Goal: Information Seeking & Learning: Compare options

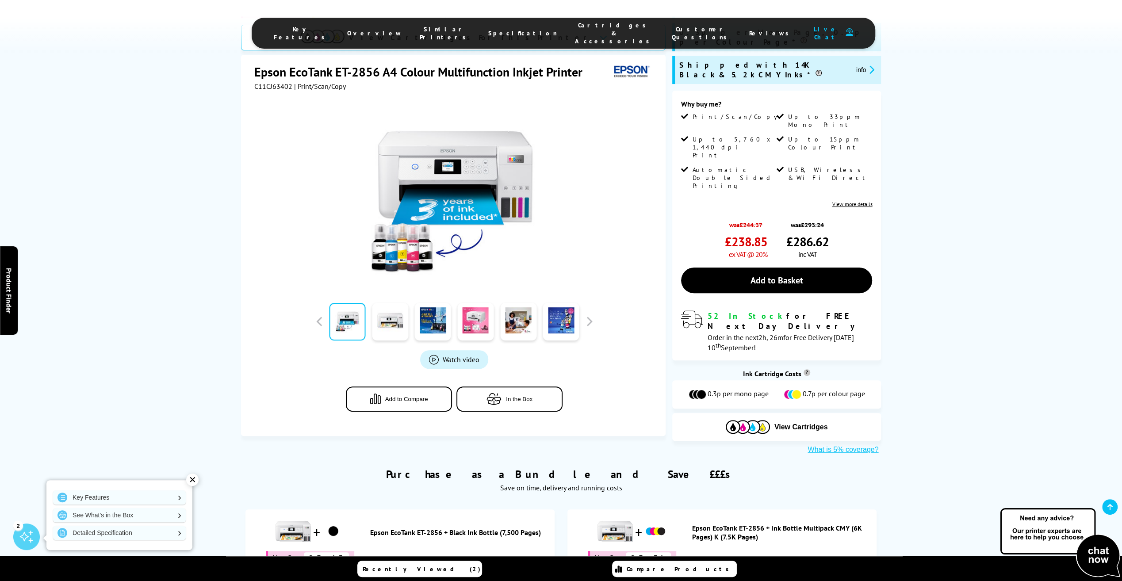
scroll to position [177, 0]
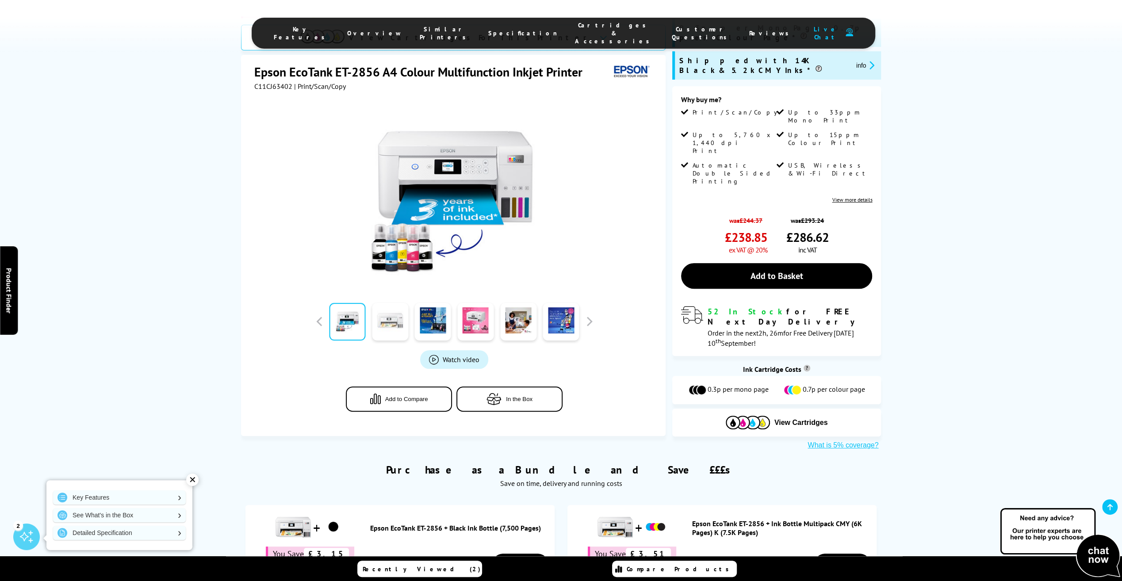
click at [395, 303] on link at bounding box center [390, 322] width 36 height 38
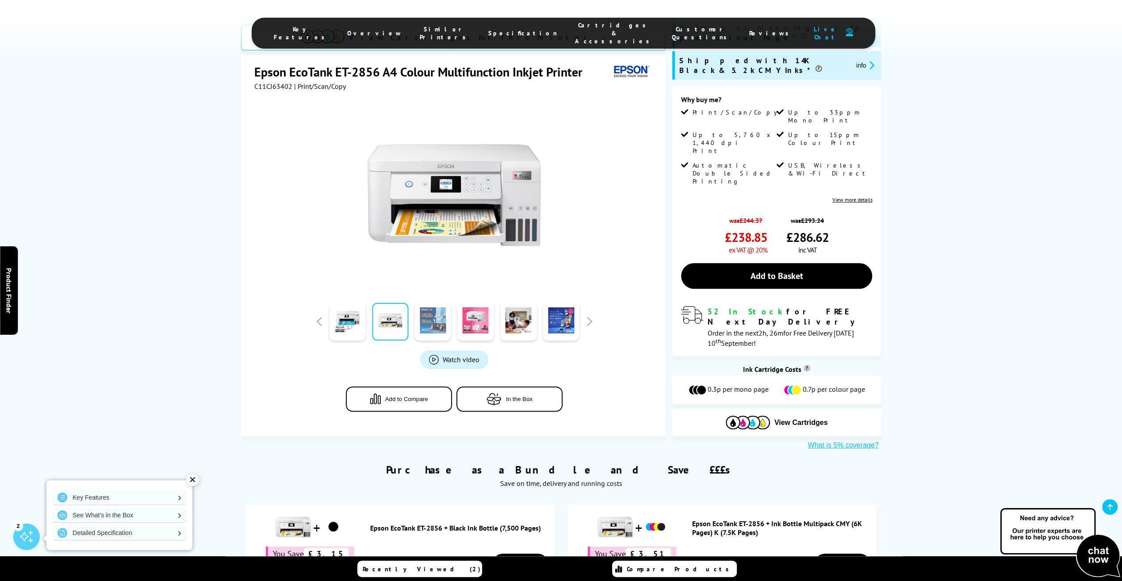
click at [437, 303] on link at bounding box center [433, 322] width 36 height 38
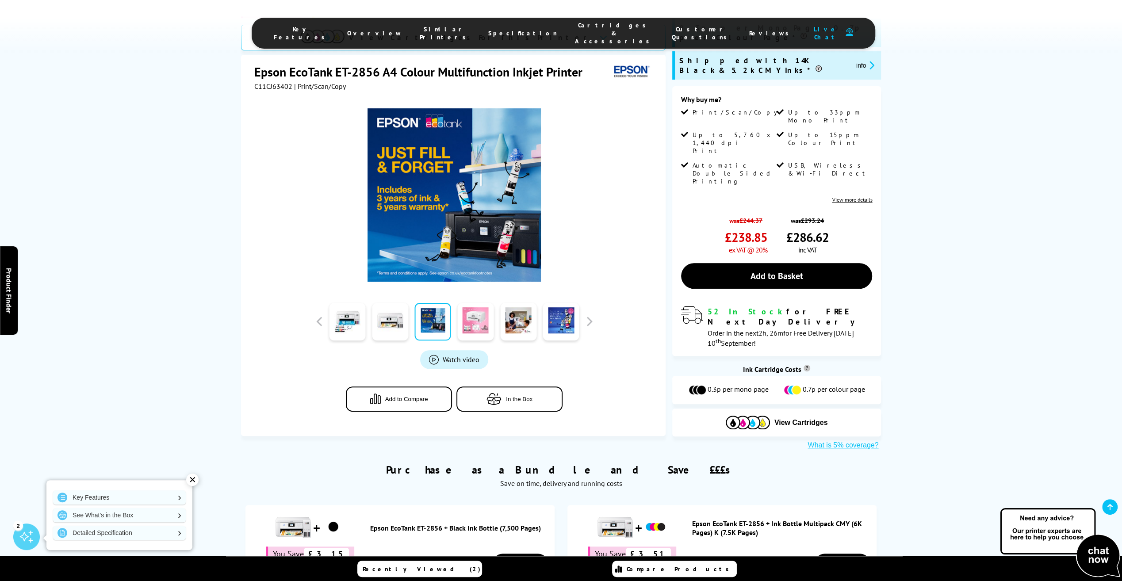
click at [469, 303] on link at bounding box center [475, 322] width 36 height 38
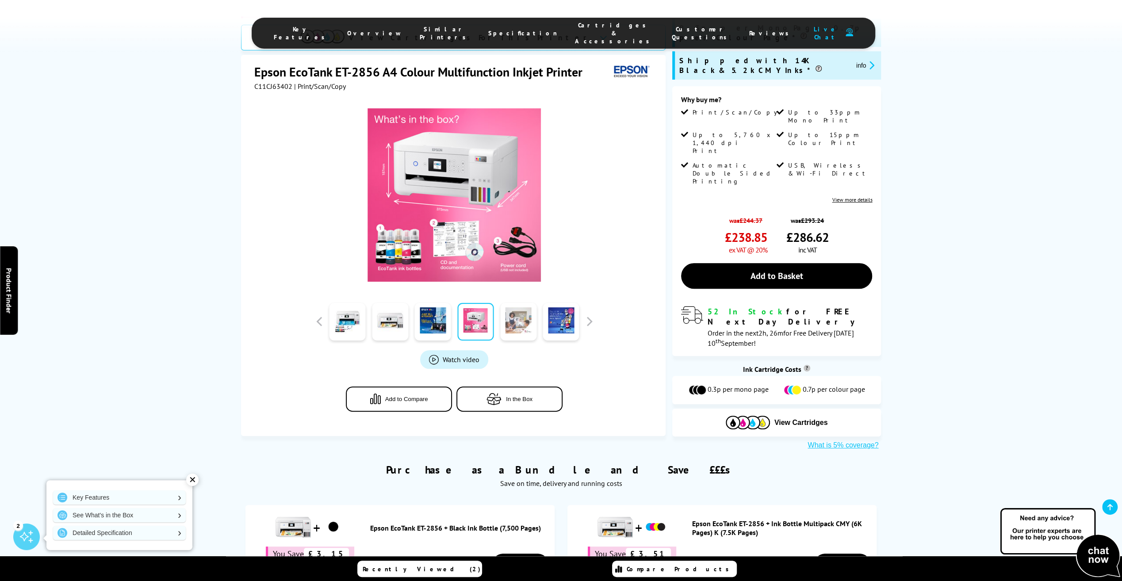
click at [522, 303] on link at bounding box center [518, 322] width 36 height 38
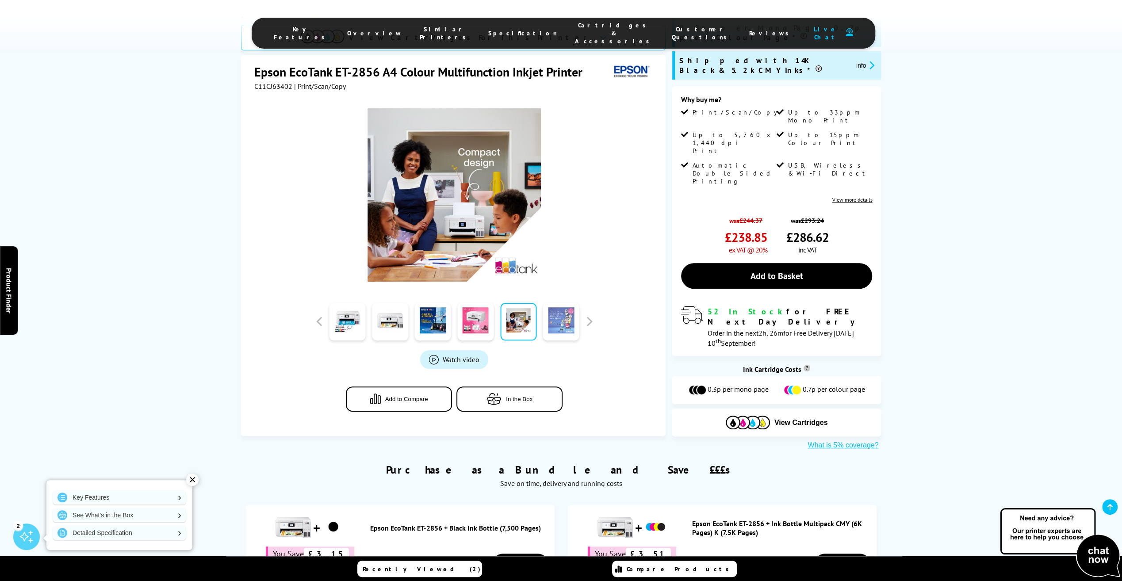
click at [559, 303] on link at bounding box center [561, 322] width 36 height 38
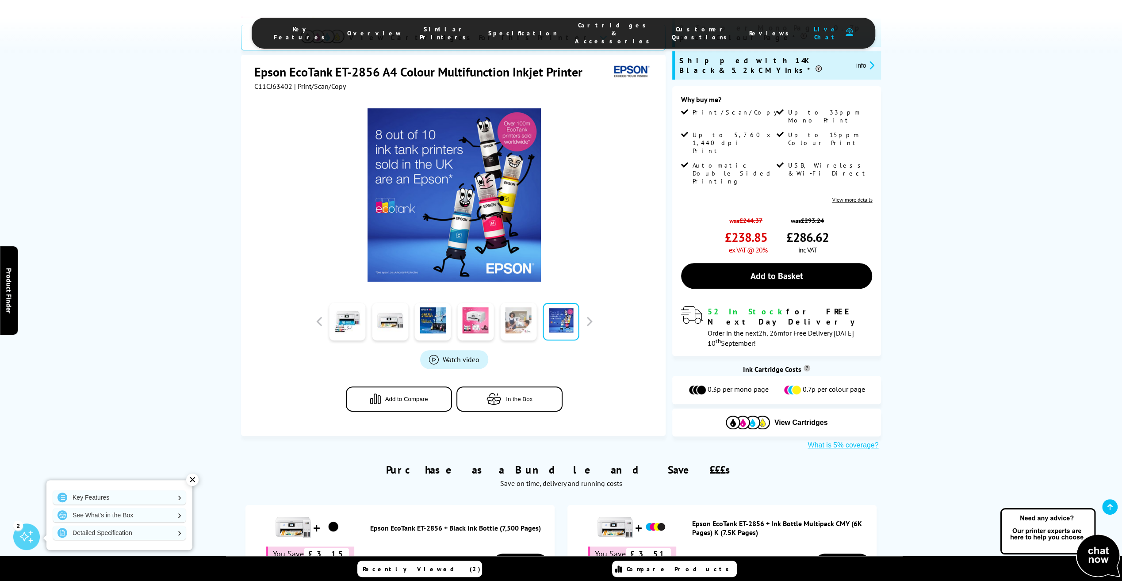
click at [523, 303] on link at bounding box center [518, 322] width 36 height 38
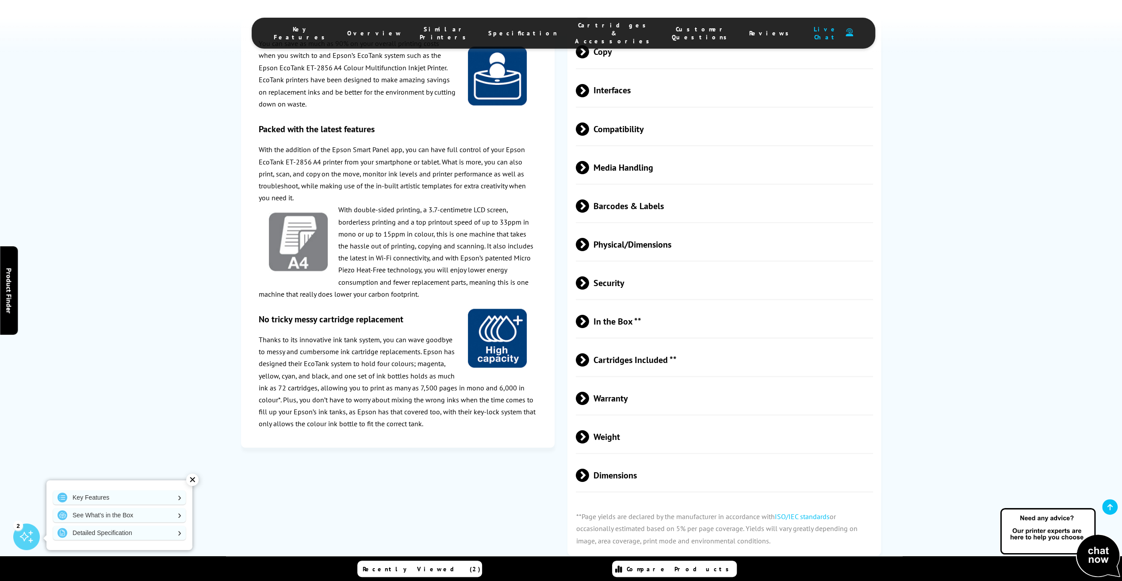
scroll to position [1593, 0]
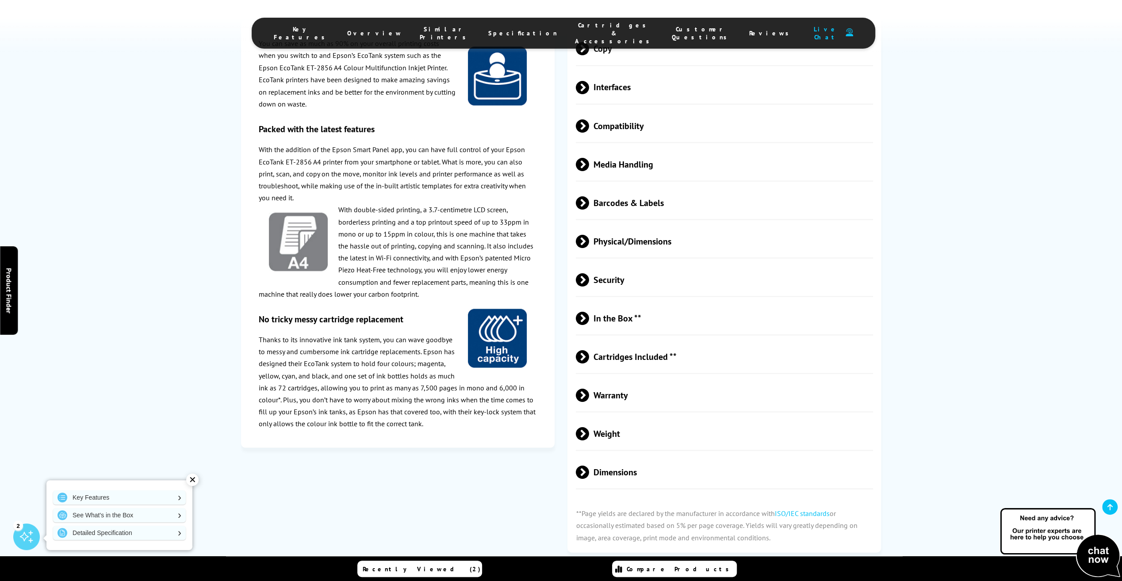
click at [589, 465] on span at bounding box center [589, 471] width 0 height 13
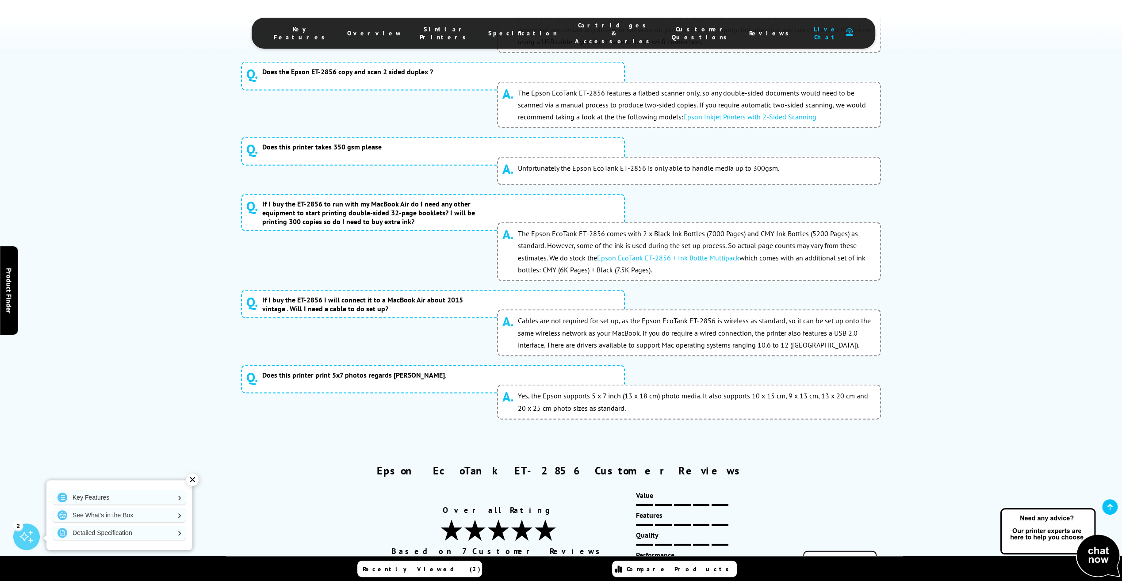
scroll to position [5087, 0]
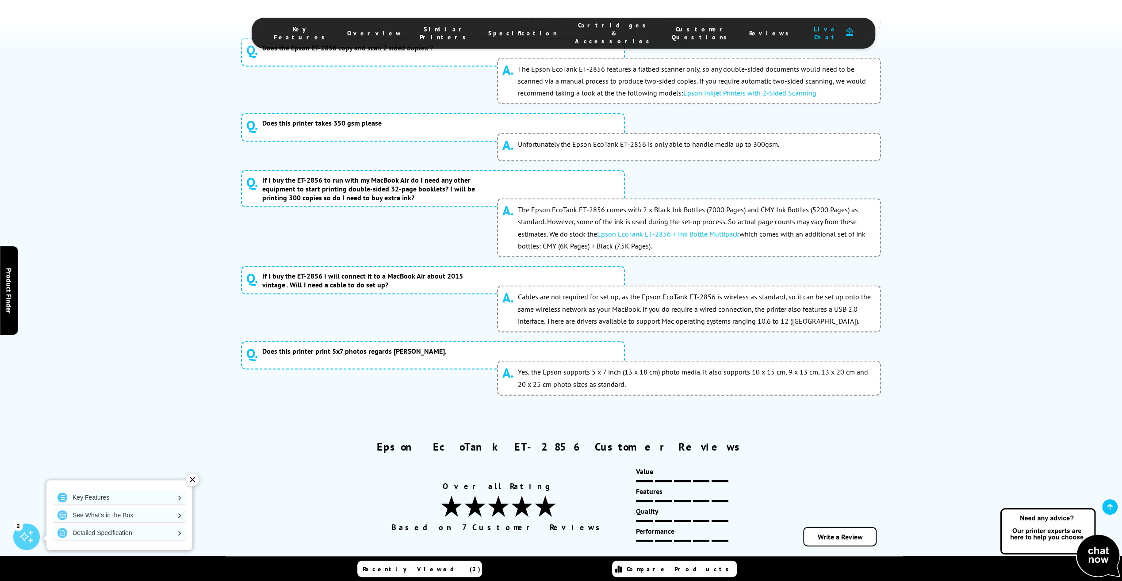
click at [672, 570] on span "Compare Products" at bounding box center [680, 569] width 107 height 8
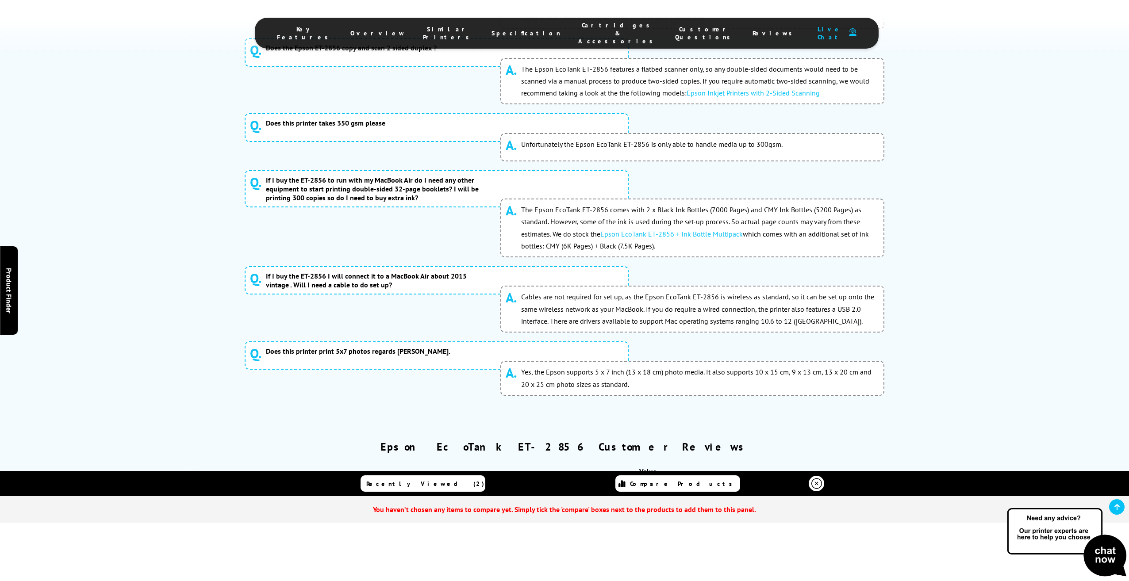
click at [276, 467] on div "Overall Rating Based on 7 Customer Reviews Value Features Quality Performance" at bounding box center [564, 507] width 631 height 80
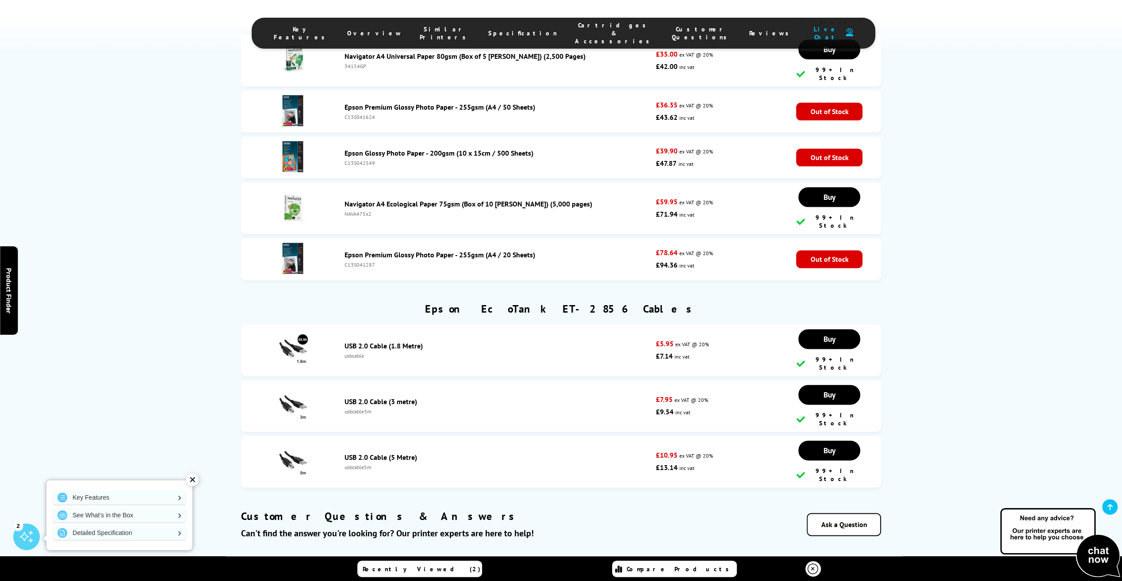
scroll to position [4424, 0]
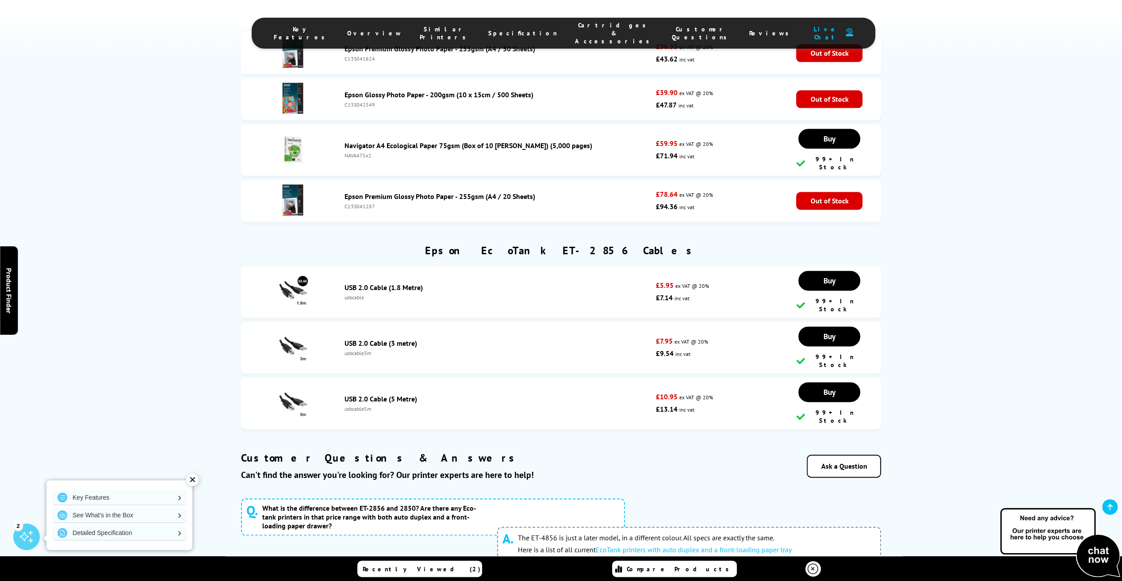
click at [702, 545] on link "EcoTank printers with auto duplex and a front-loading paper tray" at bounding box center [694, 549] width 196 height 9
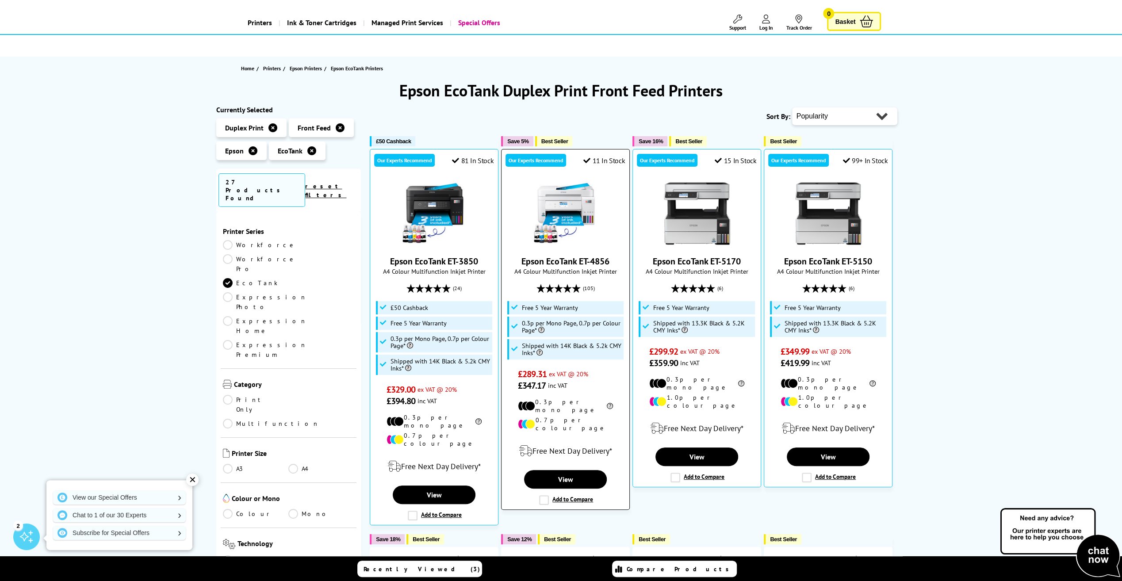
scroll to position [88, 0]
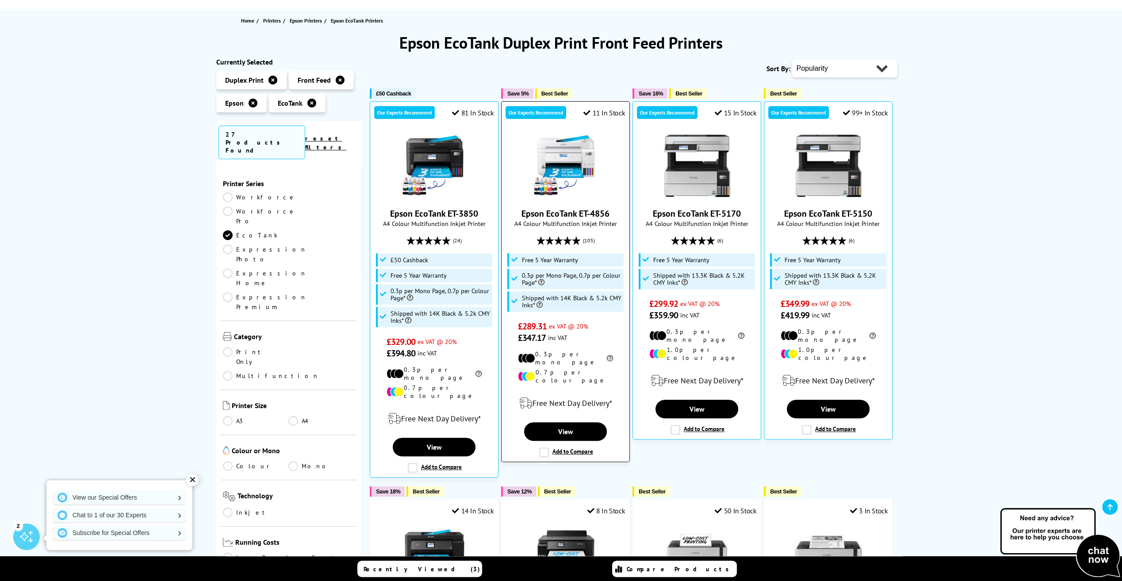
click at [545, 448] on label "Add to Compare" at bounding box center [566, 453] width 54 height 10
click at [0, 0] on input "Add to Compare" at bounding box center [0, 0] width 0 height 0
click at [336, 80] on icon at bounding box center [340, 80] width 9 height 9
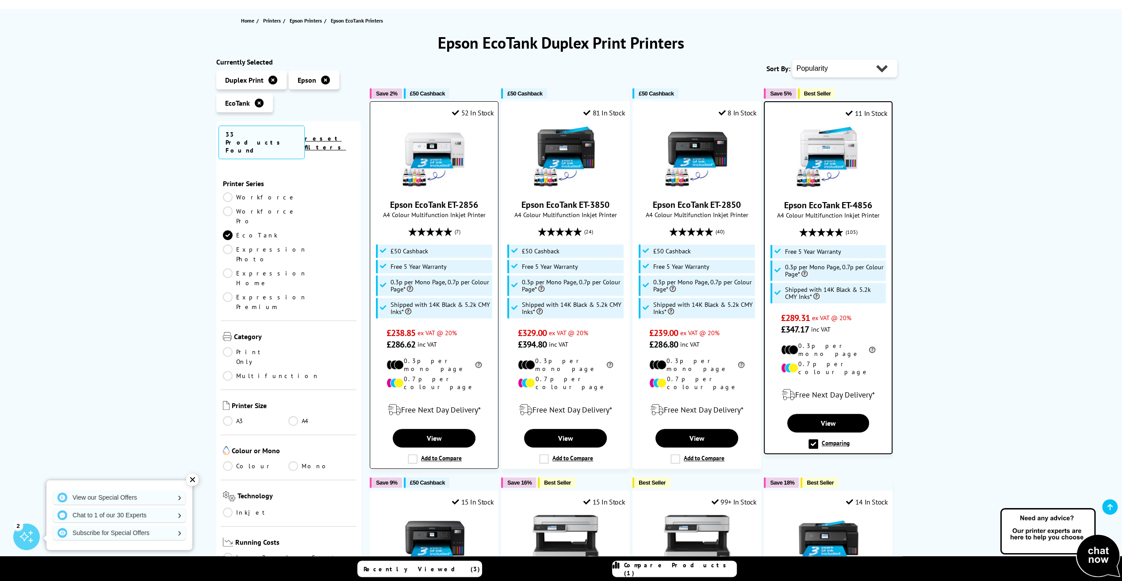
click at [412, 454] on label "Add to Compare" at bounding box center [435, 459] width 54 height 10
click at [0, 0] on input "Add to Compare" at bounding box center [0, 0] width 0 height 0
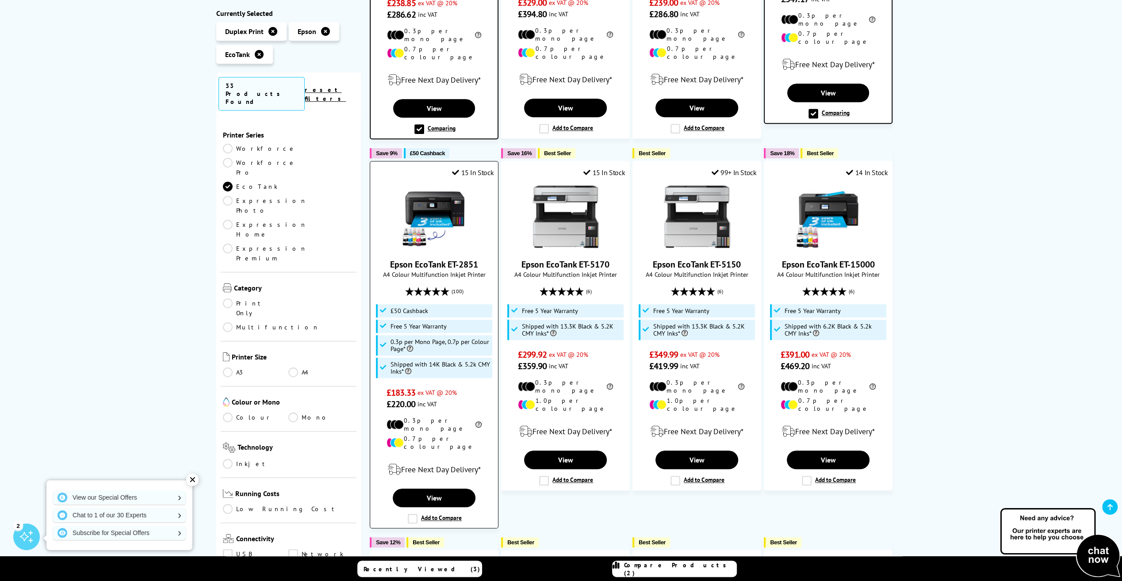
scroll to position [442, 0]
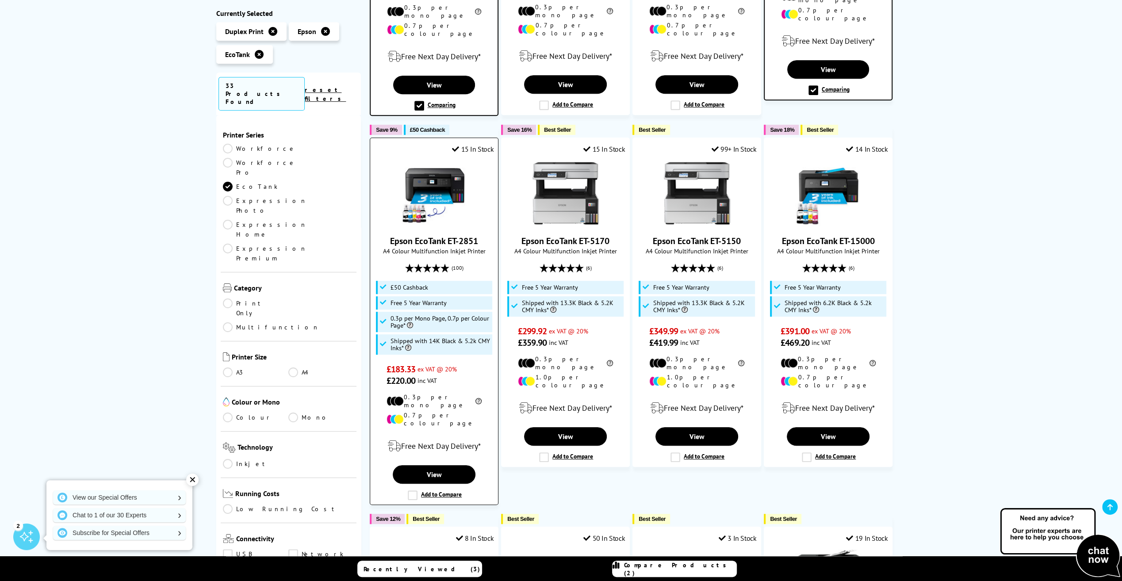
click at [415, 491] on label "Add to Compare" at bounding box center [435, 496] width 54 height 10
click at [0, 0] on input "Add to Compare" at bounding box center [0, 0] width 0 height 0
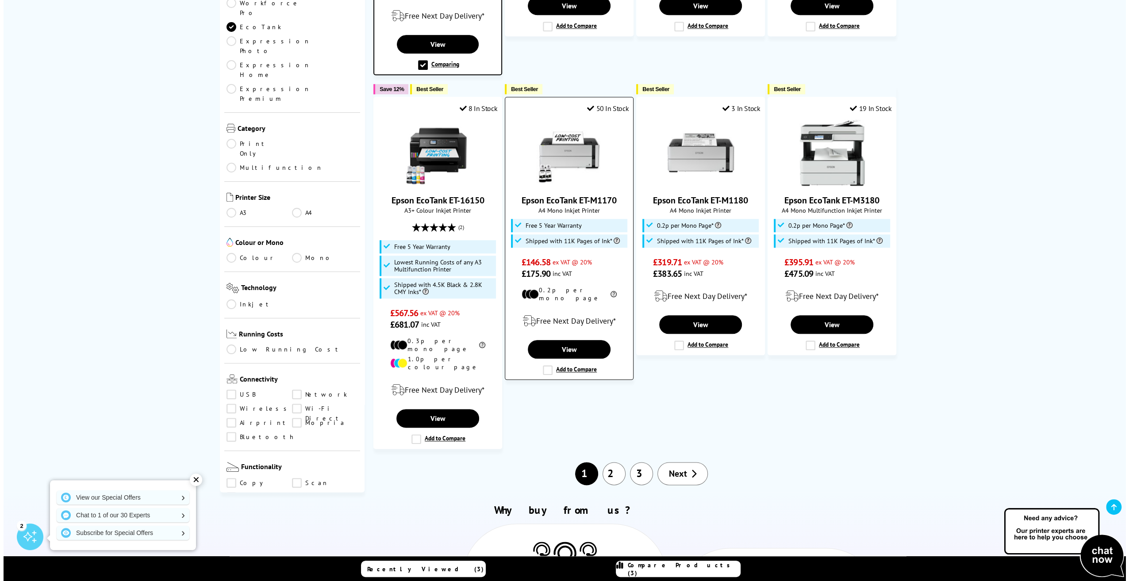
scroll to position [885, 0]
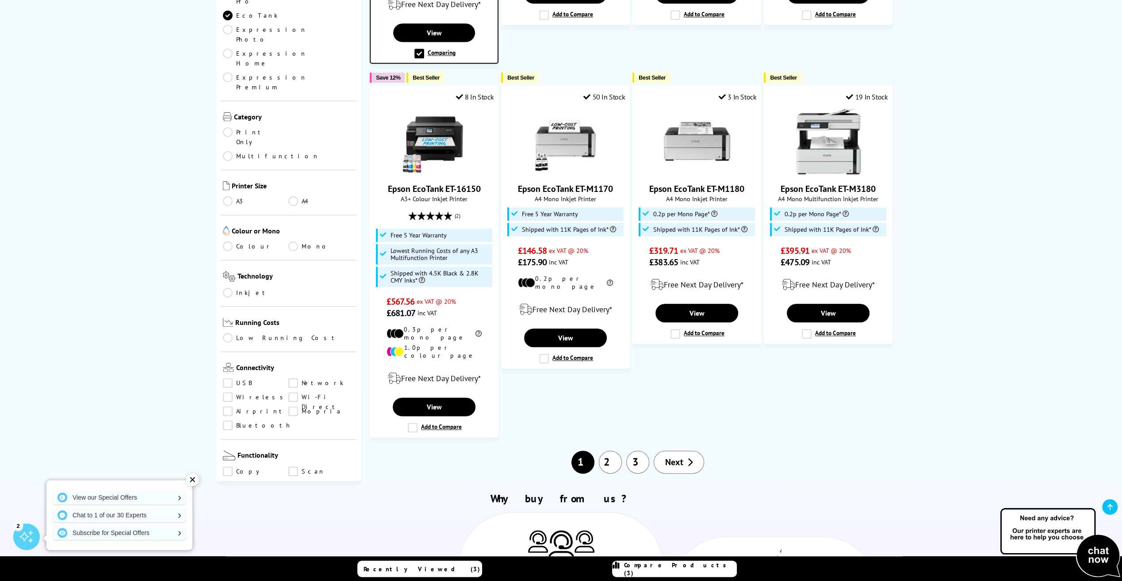
click at [694, 570] on span "Compare Products (3)" at bounding box center [680, 569] width 112 height 16
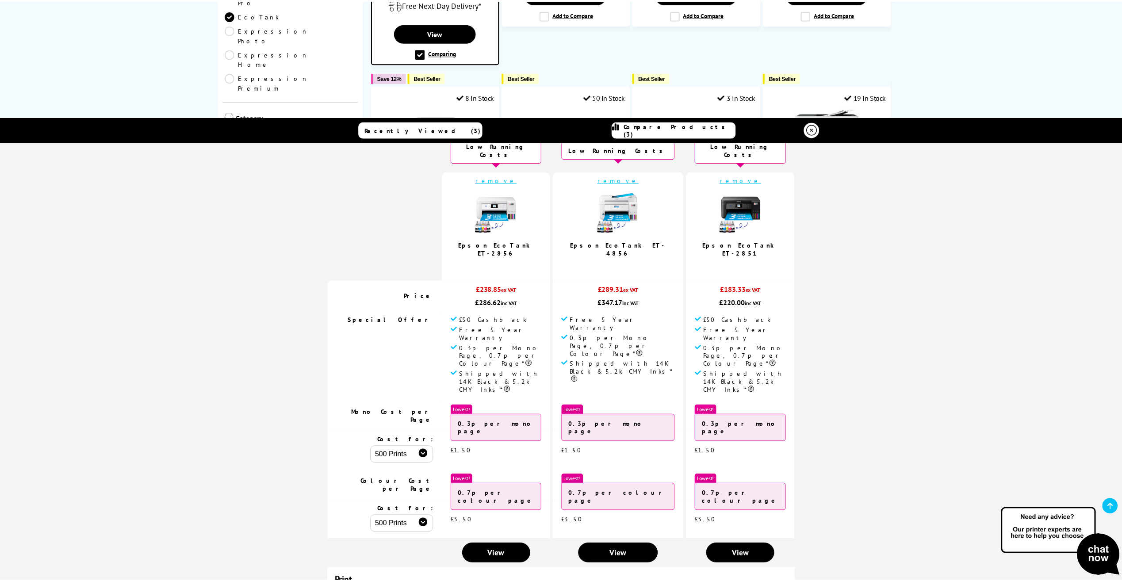
scroll to position [0, 0]
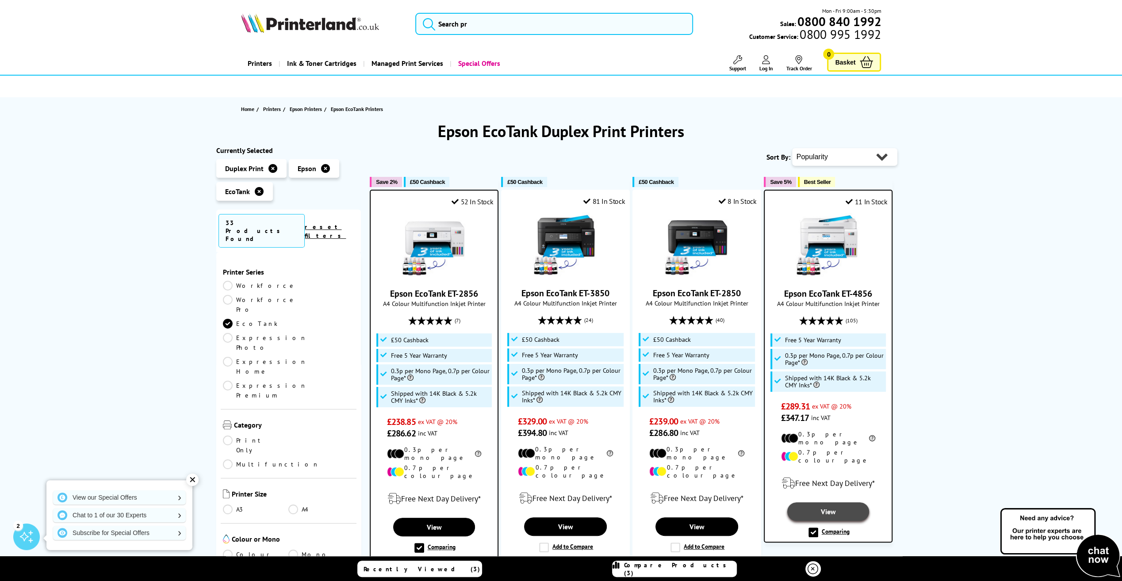
click at [832, 503] on link "View" at bounding box center [828, 512] width 82 height 19
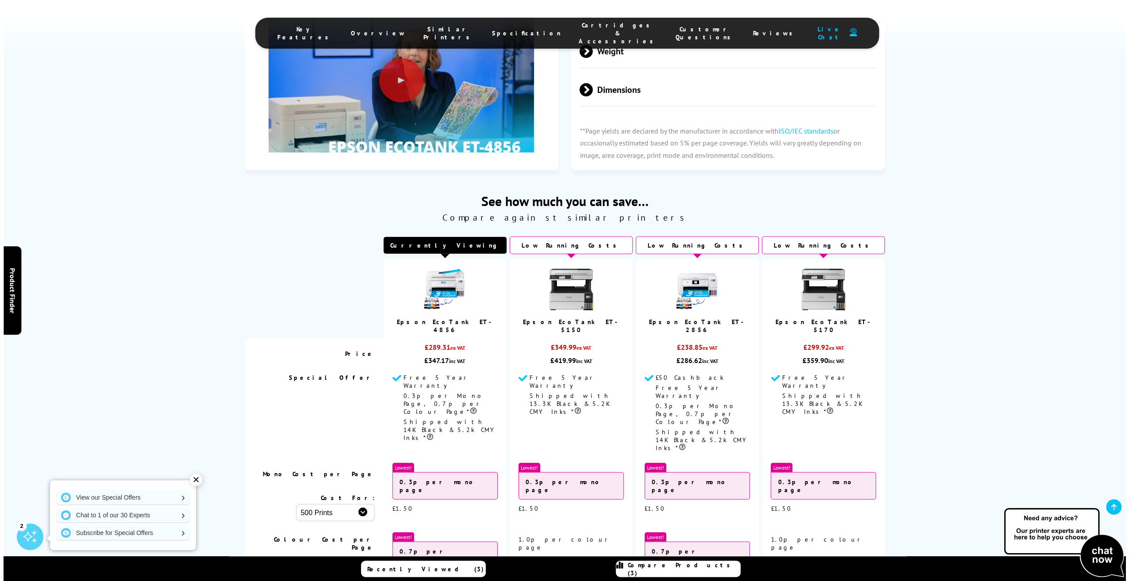
scroll to position [2035, 0]
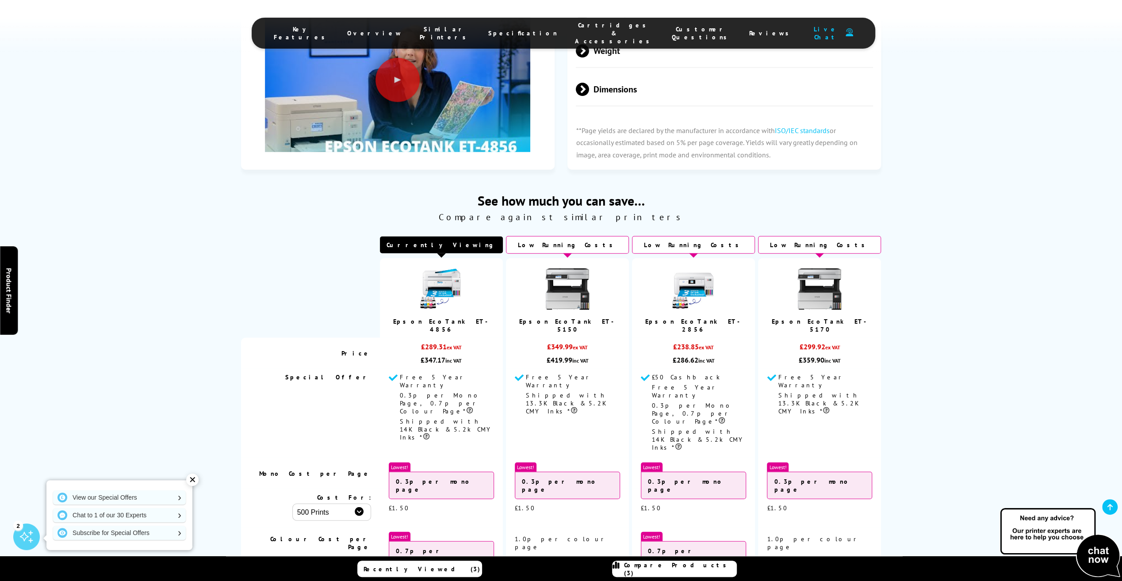
click at [667, 568] on span "Compare Products (3)" at bounding box center [680, 569] width 112 height 16
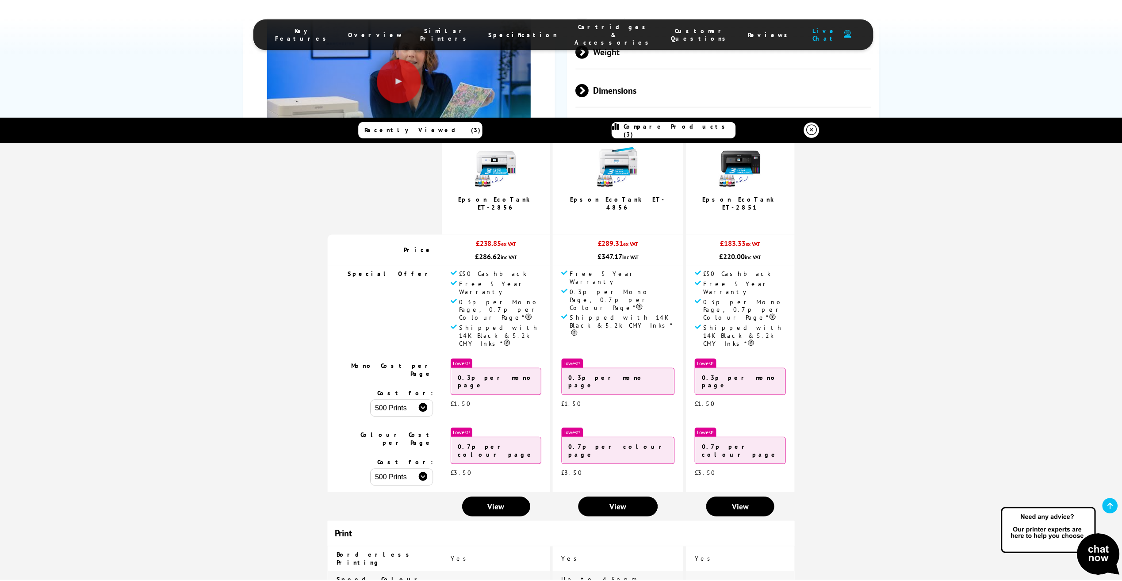
scroll to position [0, 0]
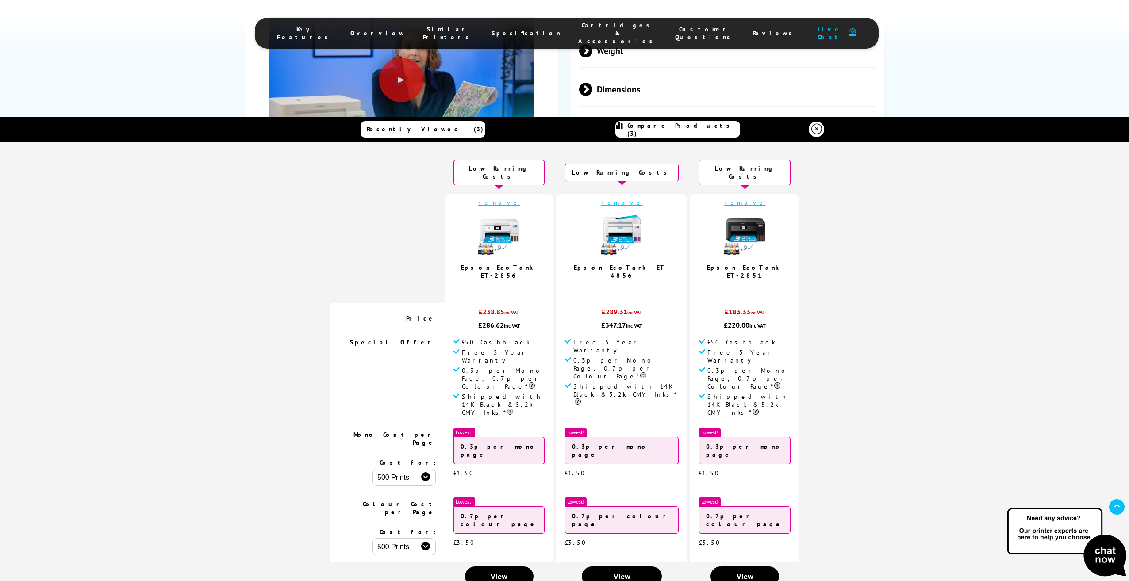
click at [401, 127] on span "Recently Viewed (3)" at bounding box center [425, 129] width 117 height 8
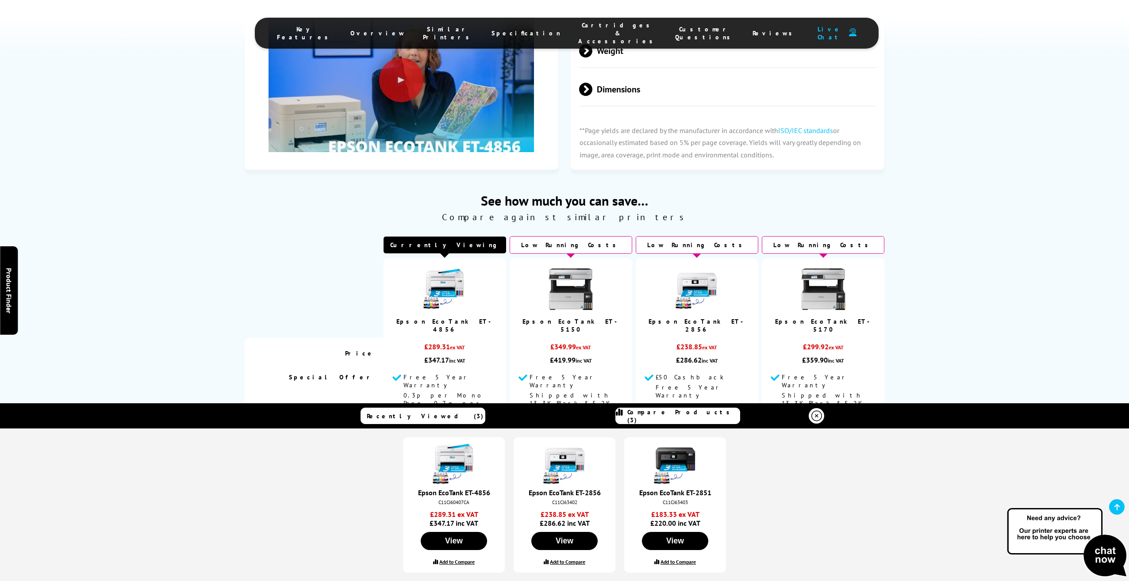
click at [828, 480] on div "Epson EcoTank ET-4856 C11CJ60407CA £289.31 ex VAT £347.17 inc VAT View Add to C…" at bounding box center [564, 505] width 1129 height 153
click at [817, 414] on icon at bounding box center [816, 416] width 11 height 11
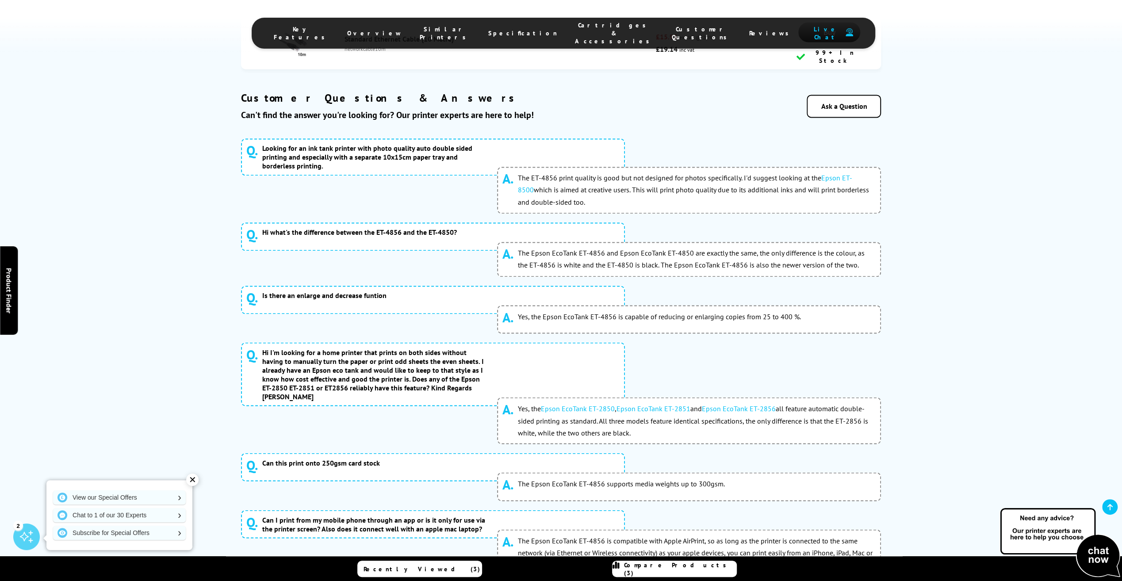
scroll to position [4733, 0]
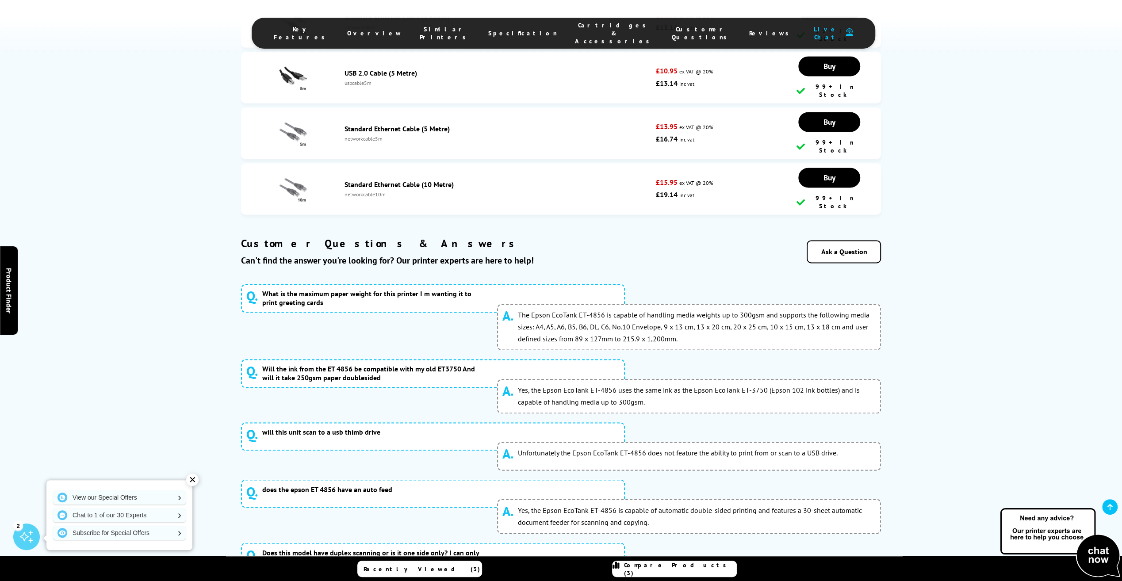
scroll to position [4577, 0]
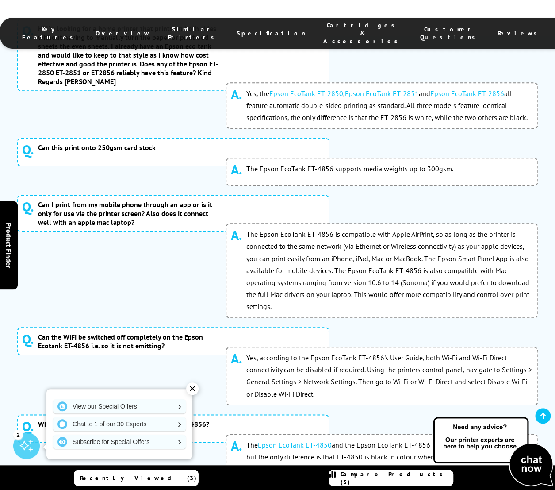
scroll to position [5212, 0]
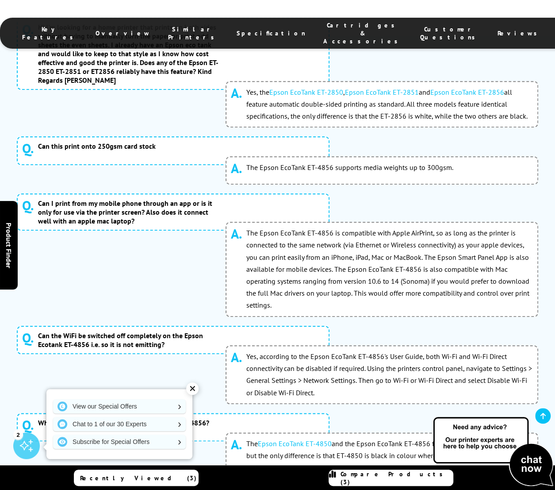
drag, startPoint x: 266, startPoint y: 173, endPoint x: 273, endPoint y: 175, distance: 6.8
click at [266, 488] on button "2" at bounding box center [263, 499] width 22 height 22
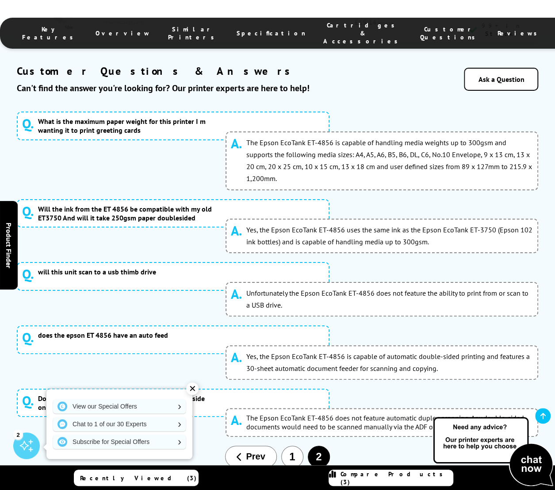
scroll to position [4903, 0]
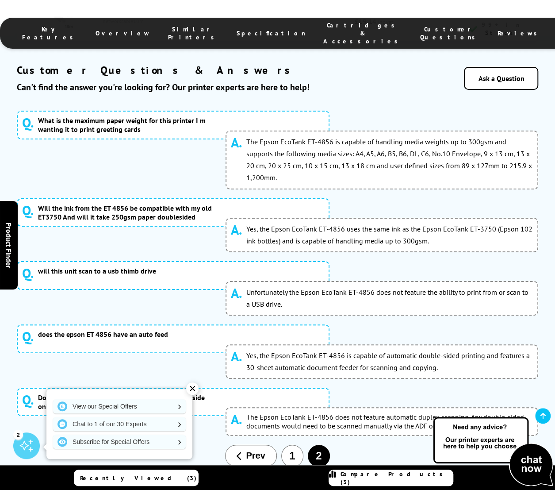
click at [194, 386] on div "✕" at bounding box center [192, 388] width 12 height 12
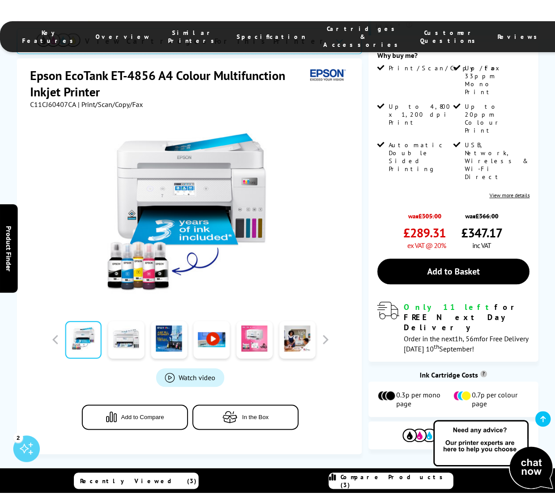
scroll to position [214, 0]
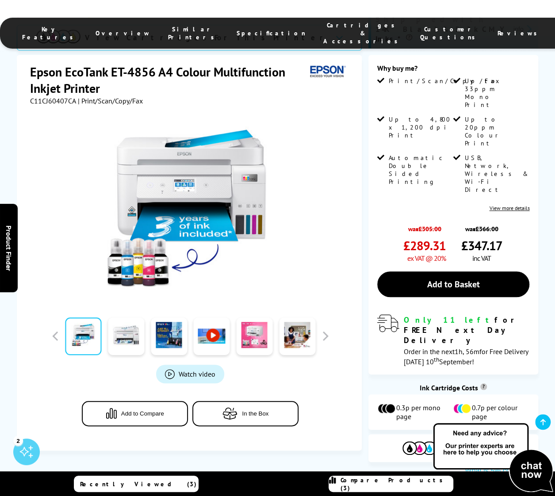
click at [168, 27] on span "Similar Printers" at bounding box center [193, 33] width 51 height 16
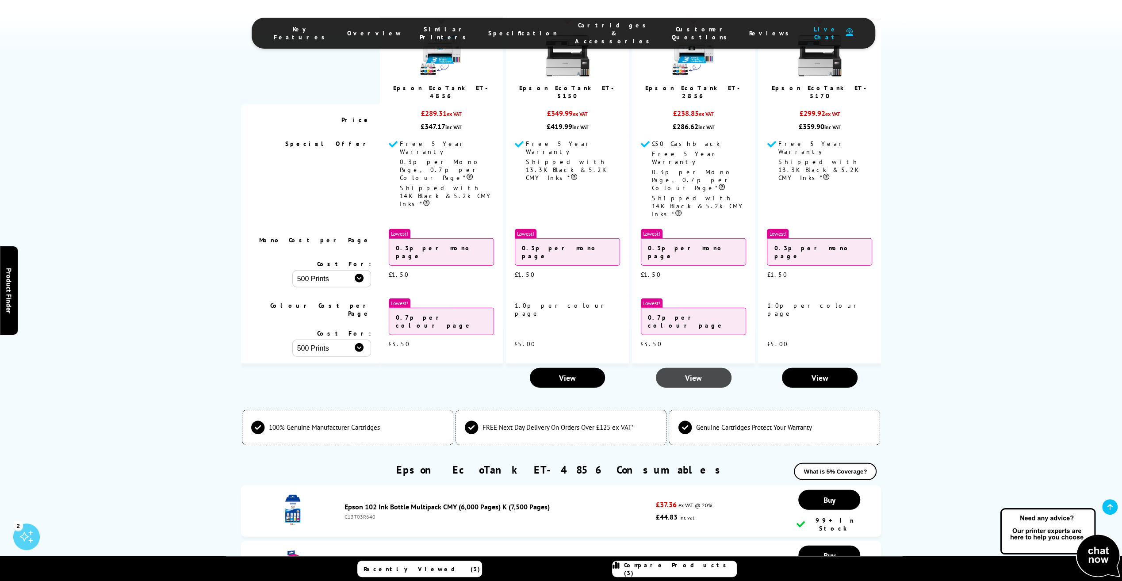
scroll to position [2092, 0]
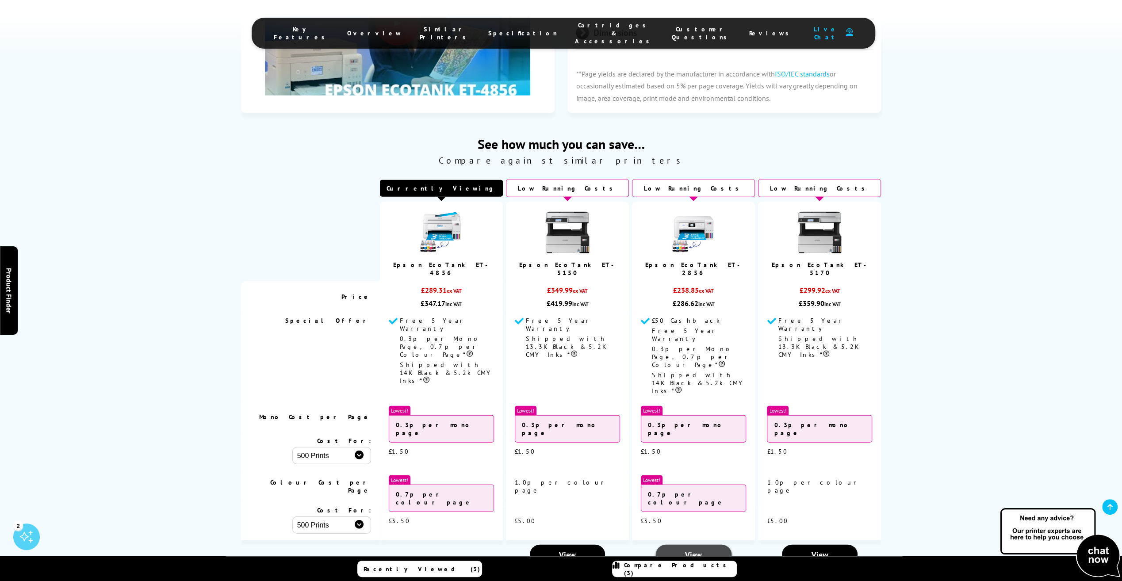
click at [695, 550] on span "View" at bounding box center [693, 555] width 17 height 10
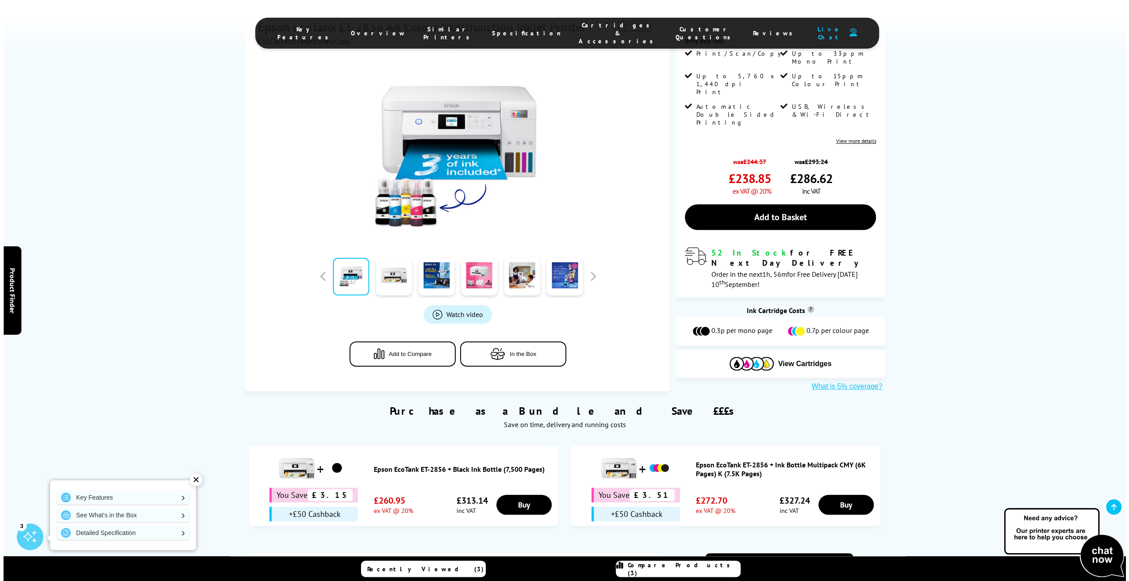
scroll to position [398, 0]
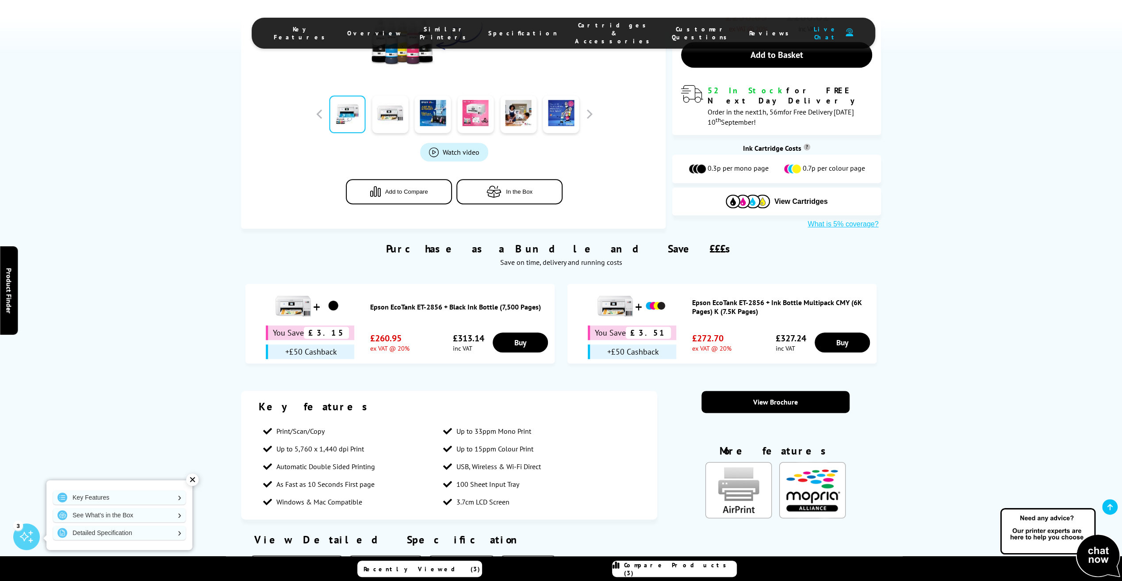
click at [683, 569] on span "Compare Products (3)" at bounding box center [680, 569] width 112 height 16
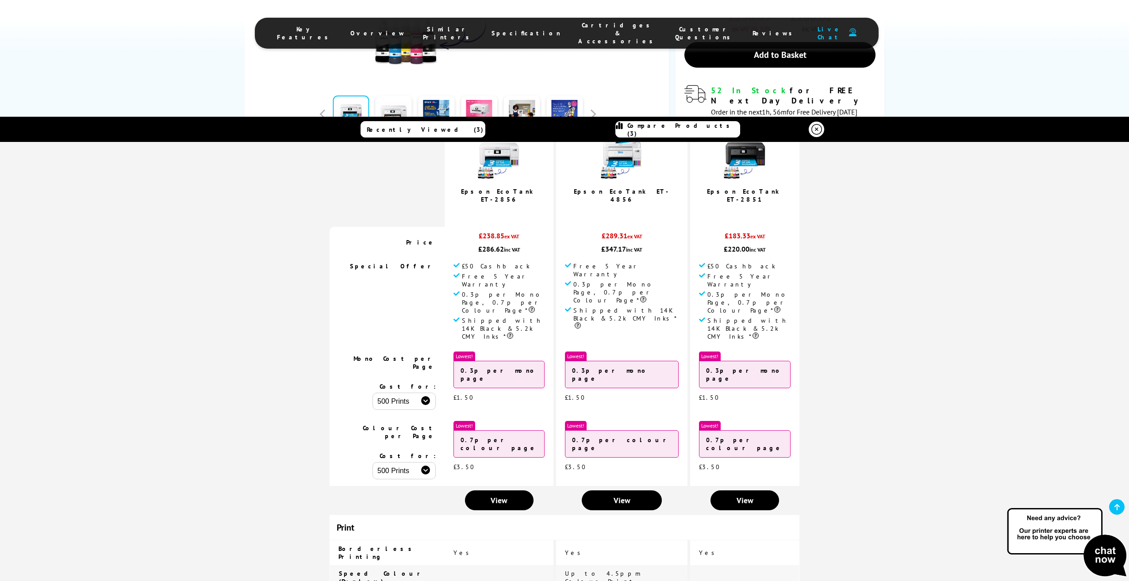
scroll to position [0, 0]
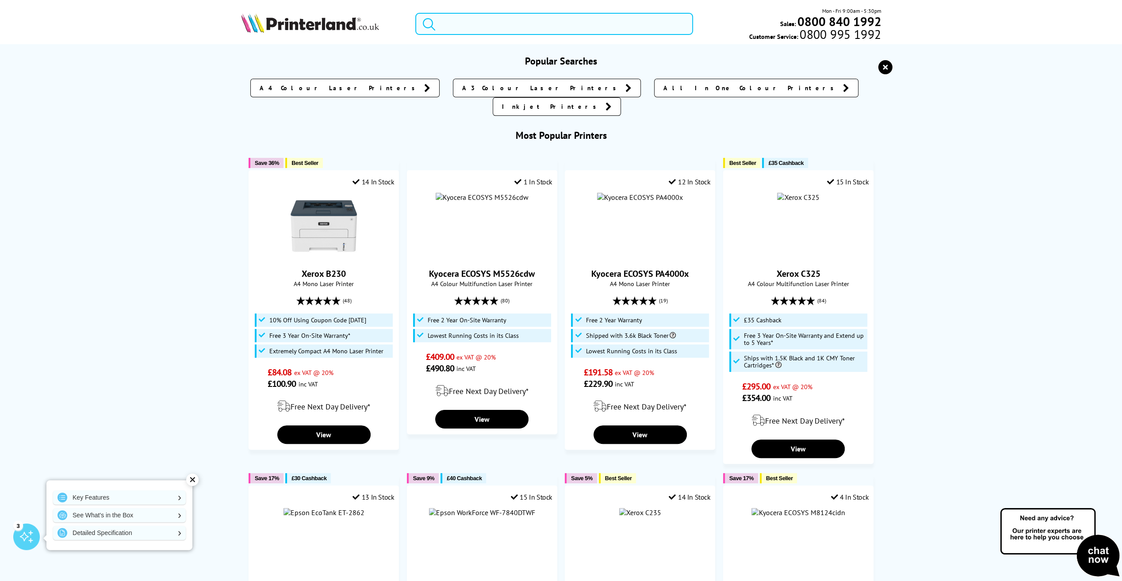
click at [443, 20] on input "search" at bounding box center [554, 24] width 278 height 22
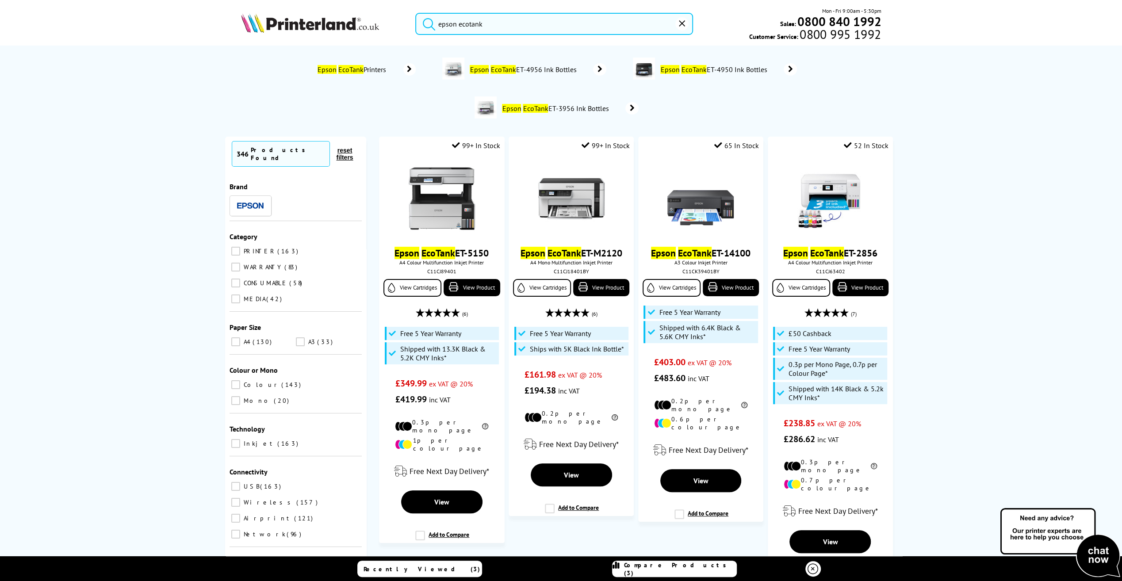
click at [416, 13] on button "submit" at bounding box center [427, 22] width 22 height 19
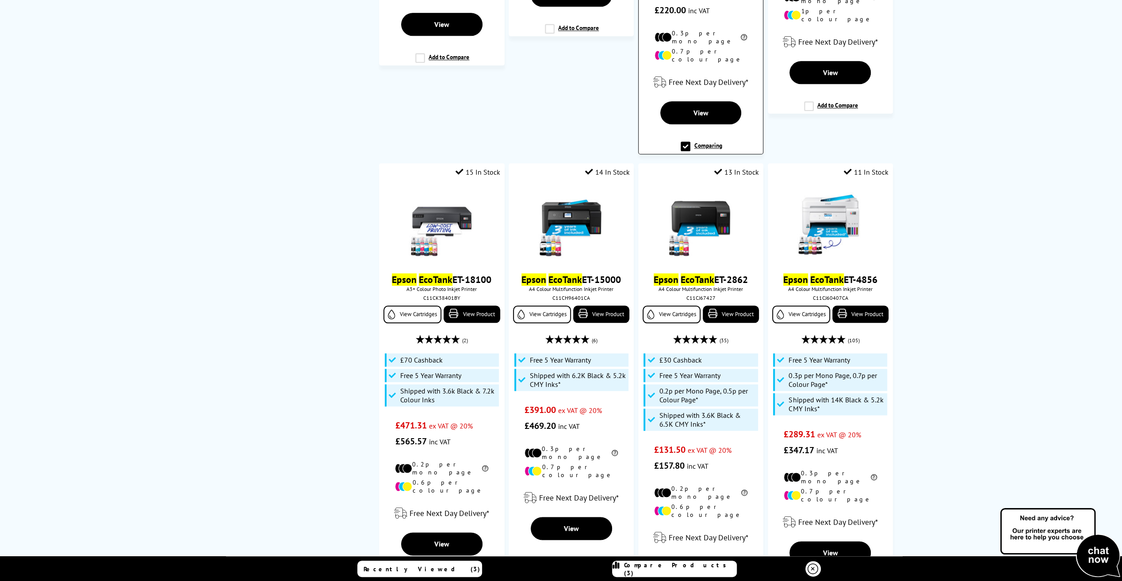
scroll to position [973, 0]
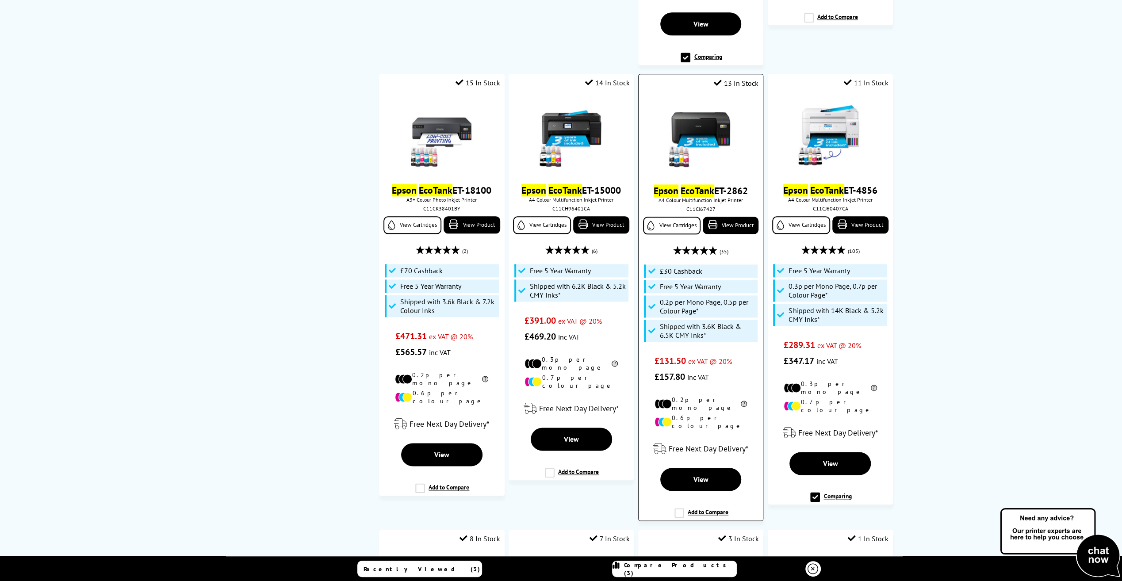
click at [680, 508] on label "Add to Compare" at bounding box center [702, 516] width 54 height 17
click at [0, 0] on input "Add to Compare" at bounding box center [0, 0] width 0 height 0
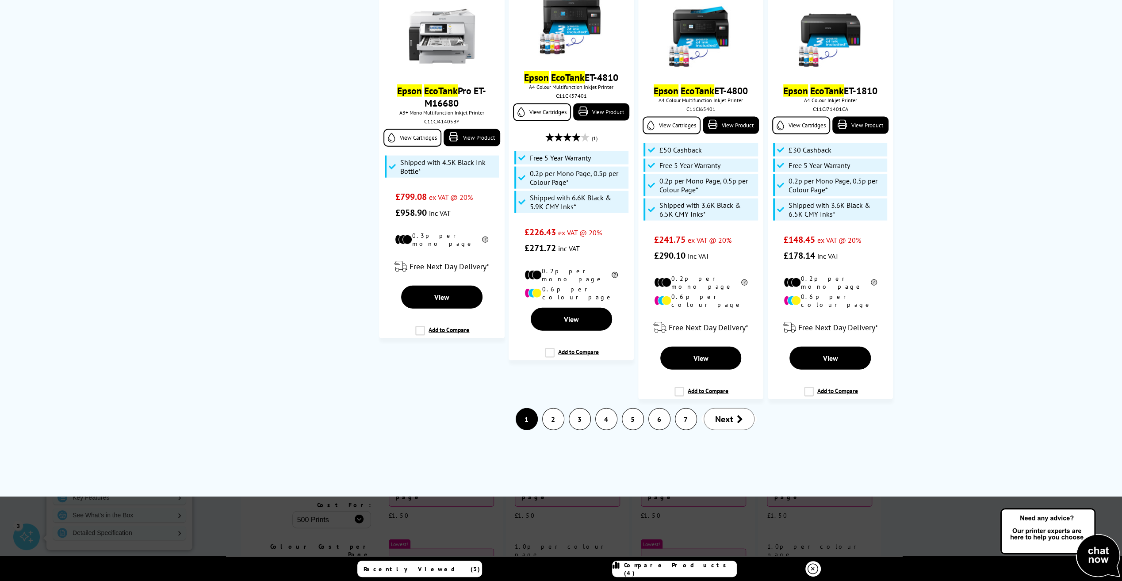
scroll to position [1991, 0]
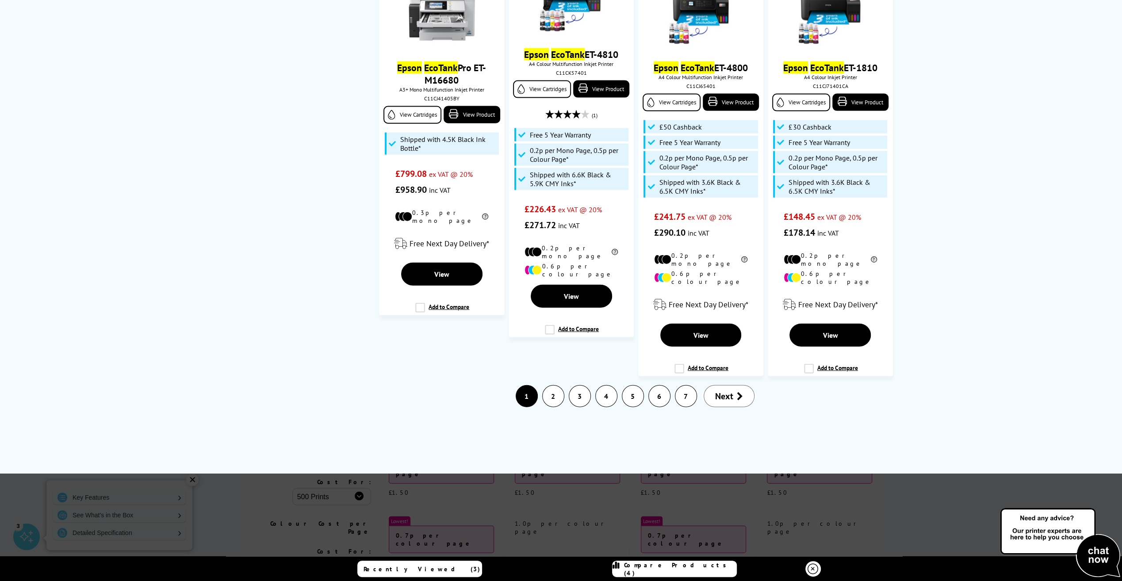
click at [555, 386] on link "2" at bounding box center [553, 396] width 21 height 21
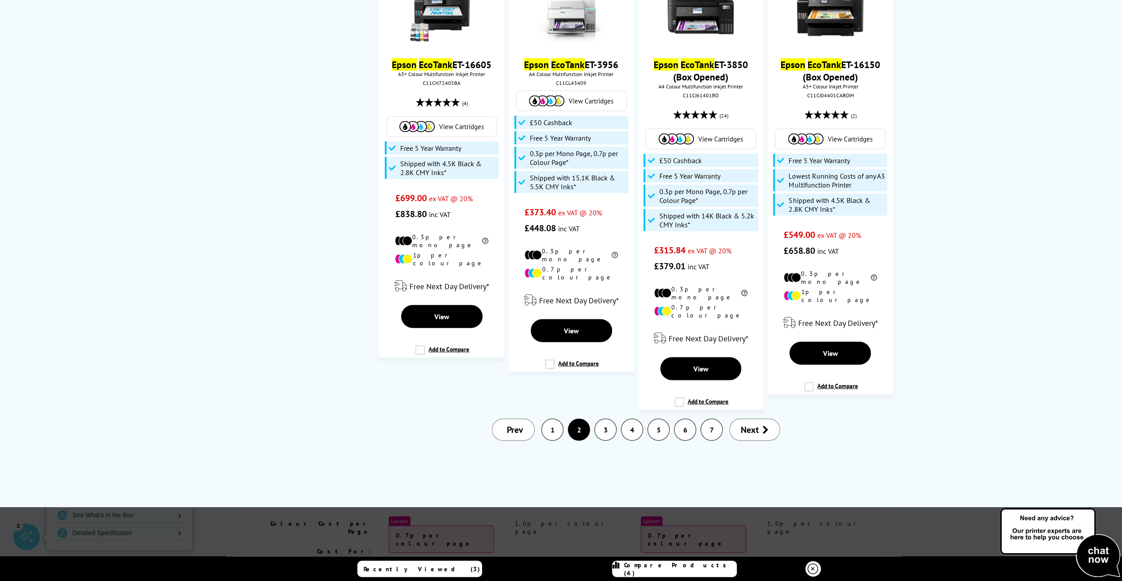
scroll to position [0, 0]
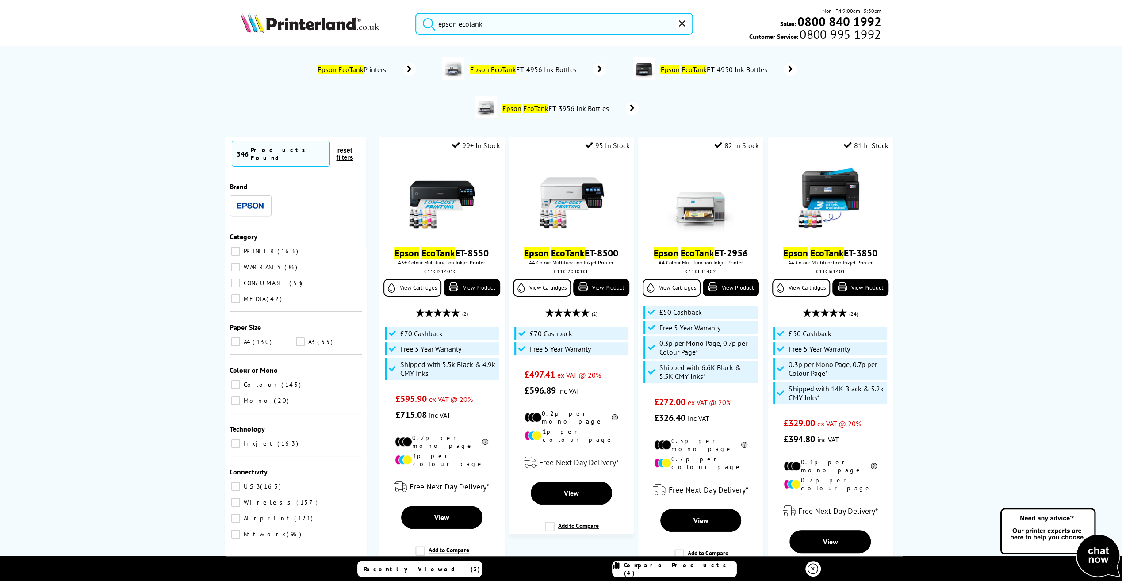
click at [487, 27] on input "epson ecotank" at bounding box center [554, 24] width 278 height 22
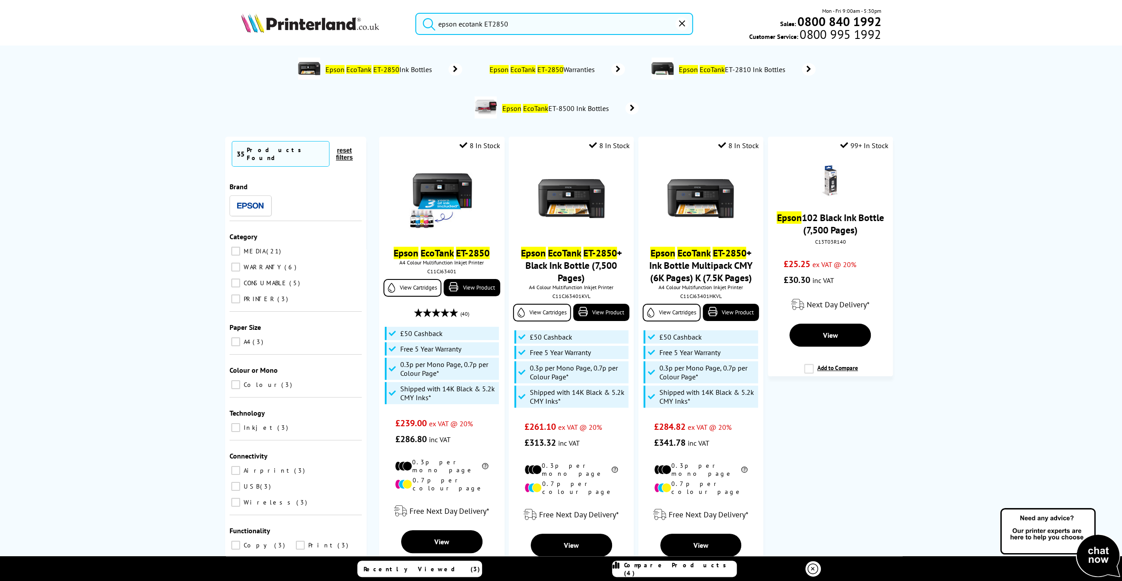
click at [416, 13] on button "submit" at bounding box center [427, 22] width 22 height 19
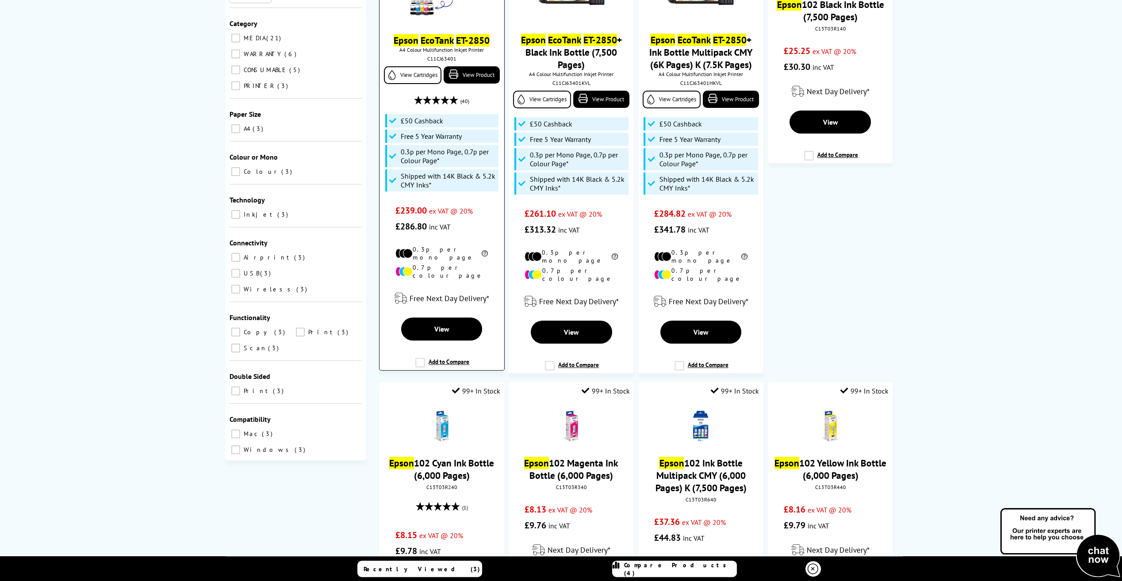
scroll to position [221, 0]
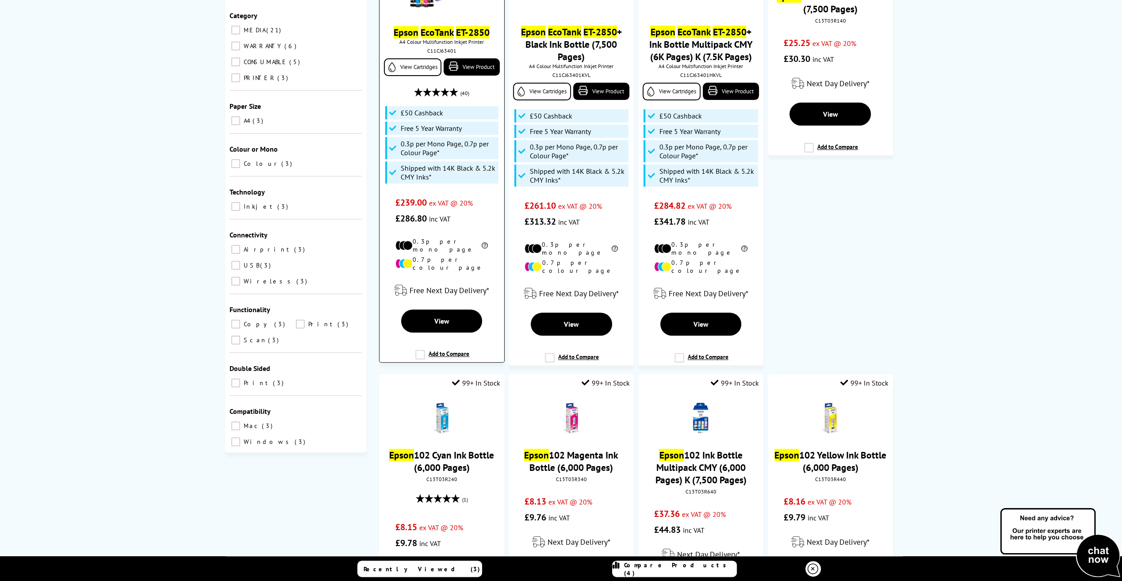
click at [419, 350] on label "Add to Compare" at bounding box center [442, 358] width 54 height 17
click at [0, 0] on input "Add to Compare" at bounding box center [0, 0] width 0 height 0
click at [693, 570] on span "Compare Products (4)" at bounding box center [680, 569] width 112 height 16
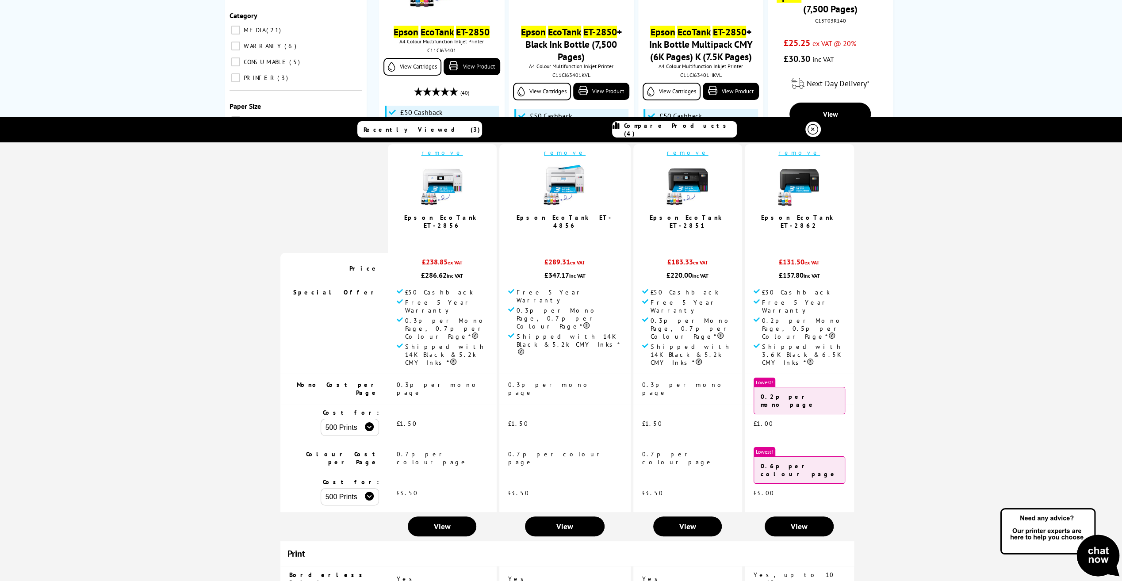
scroll to position [0, 0]
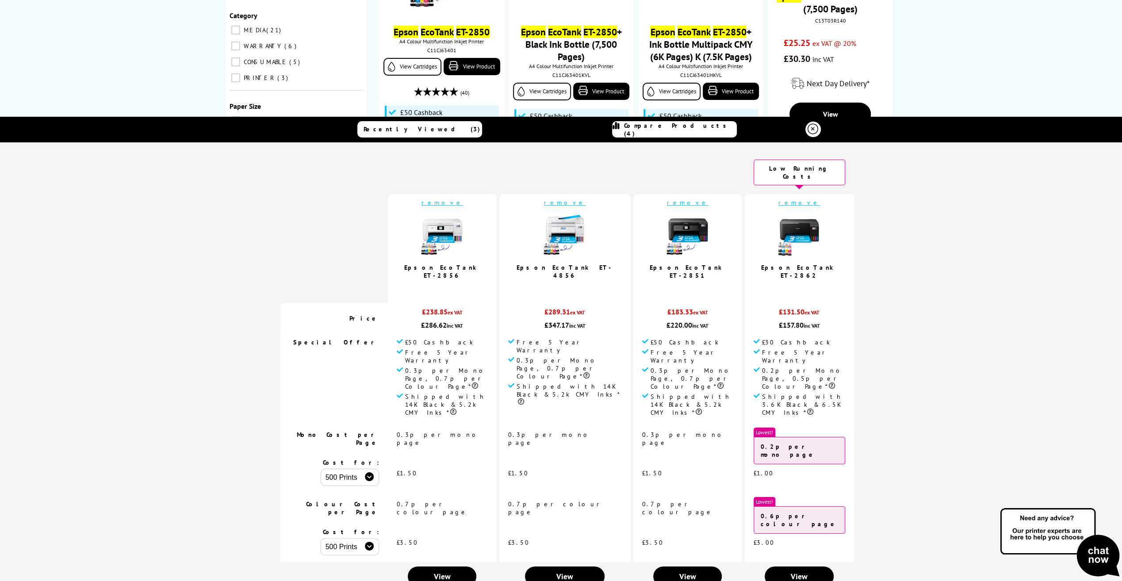
click at [779, 199] on link "remove" at bounding box center [800, 203] width 42 height 8
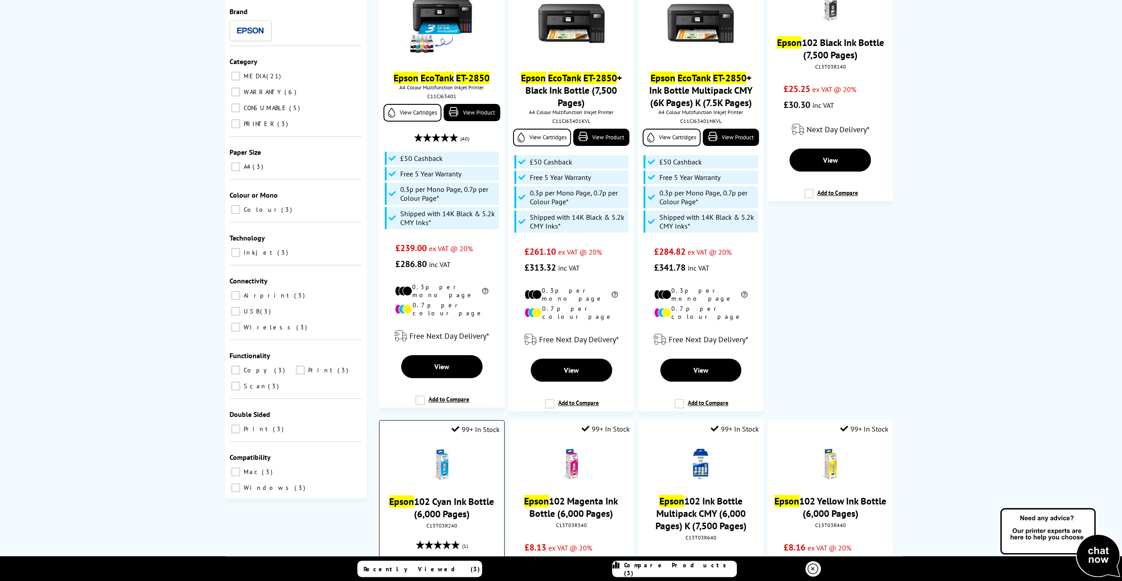
scroll to position [177, 0]
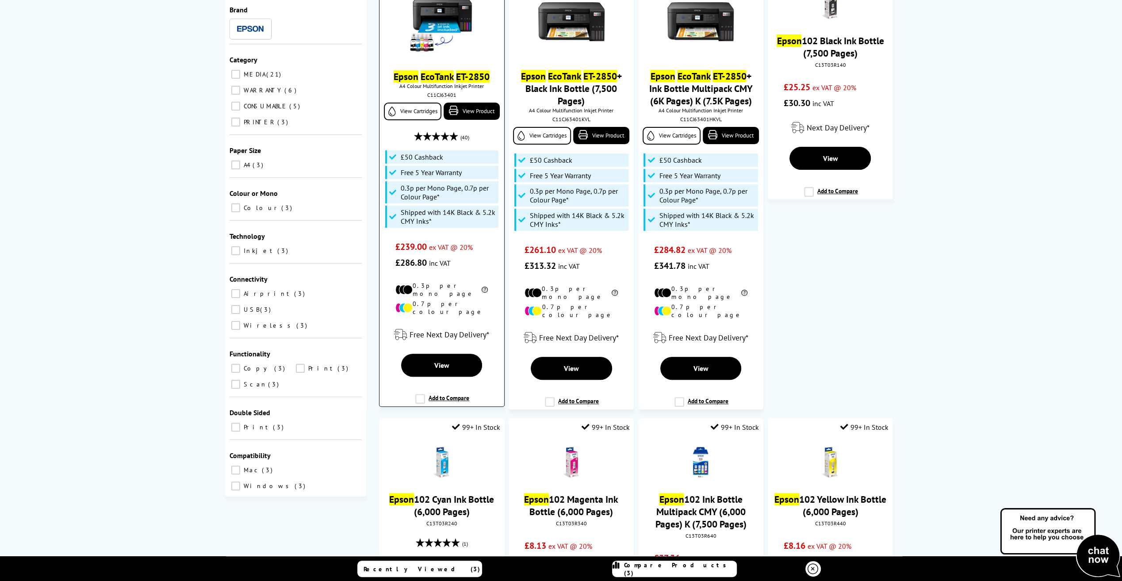
click at [421, 394] on label "Add to Compare" at bounding box center [442, 402] width 54 height 17
click at [0, 0] on input "Add to Compare" at bounding box center [0, 0] width 0 height 0
click at [695, 567] on span "Compare Products (4)" at bounding box center [680, 569] width 112 height 16
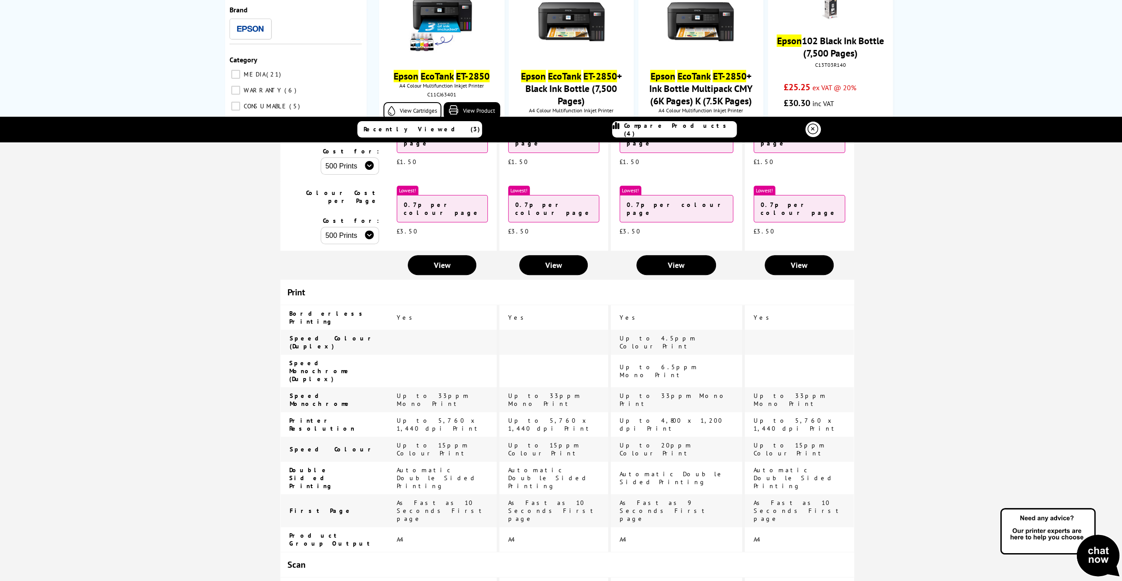
scroll to position [0, 0]
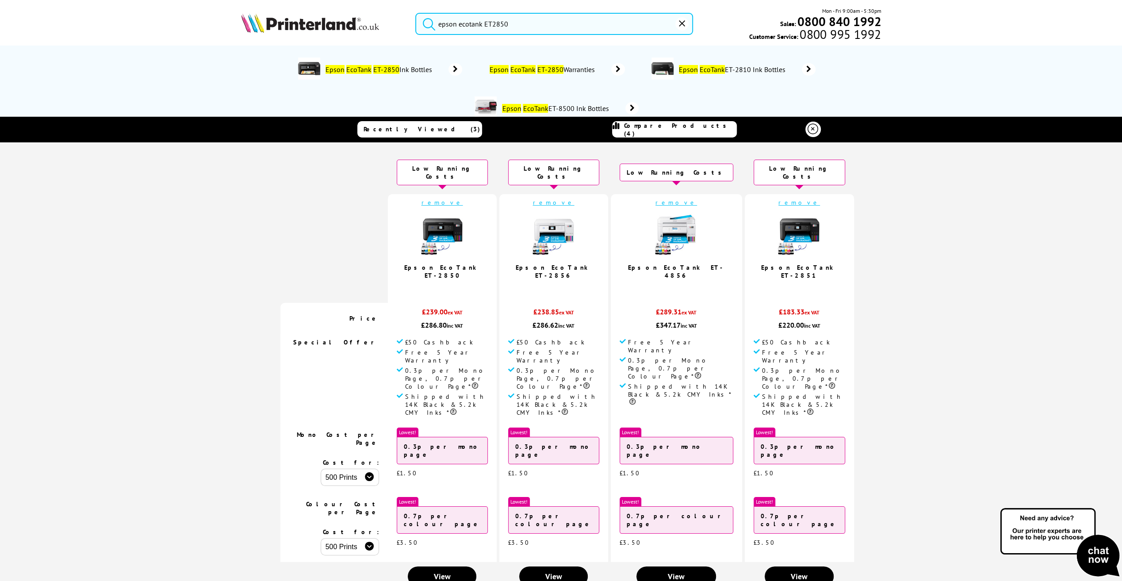
click at [527, 23] on input "epson ecotank ET2850" at bounding box center [554, 24] width 278 height 22
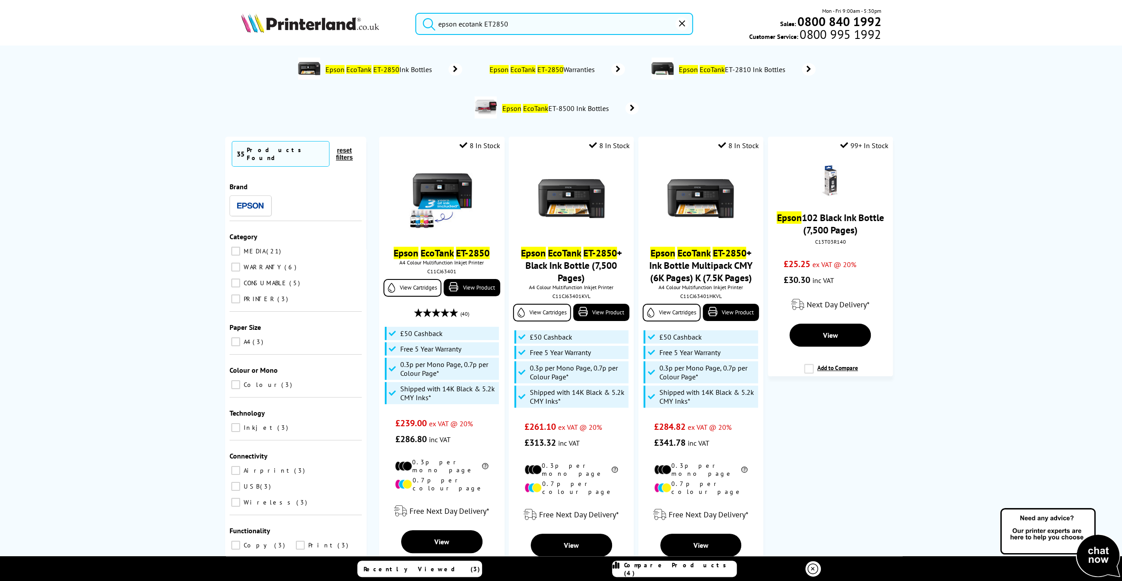
drag, startPoint x: 490, startPoint y: 22, endPoint x: 517, endPoint y: 24, distance: 26.6
click at [517, 24] on input "epson ecotank ET2850" at bounding box center [554, 24] width 278 height 22
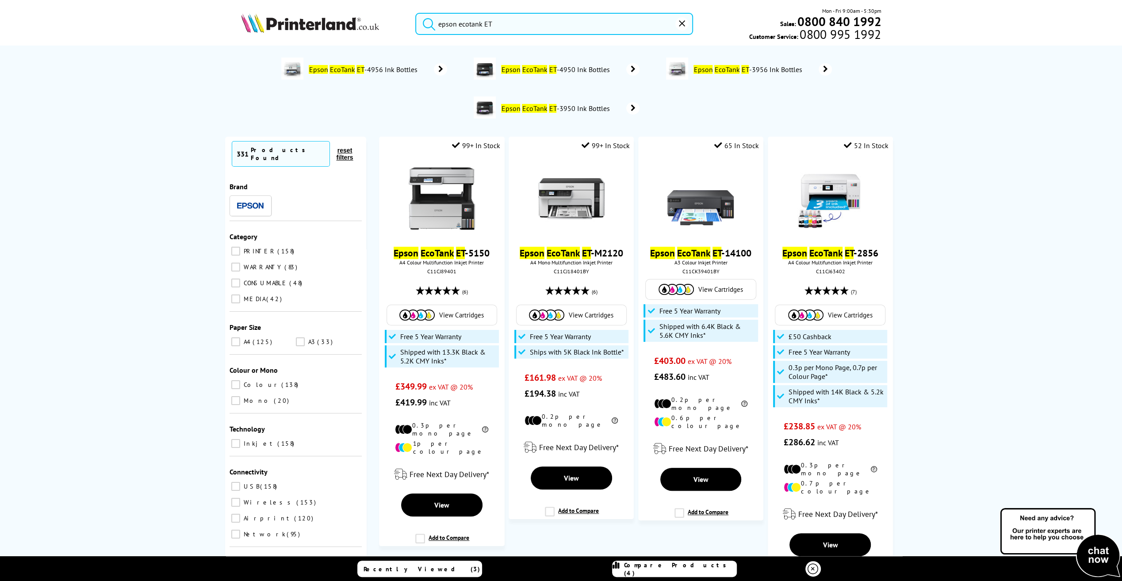
type input "epson ecotank ET"
click at [416, 13] on button "submit" at bounding box center [427, 22] width 22 height 19
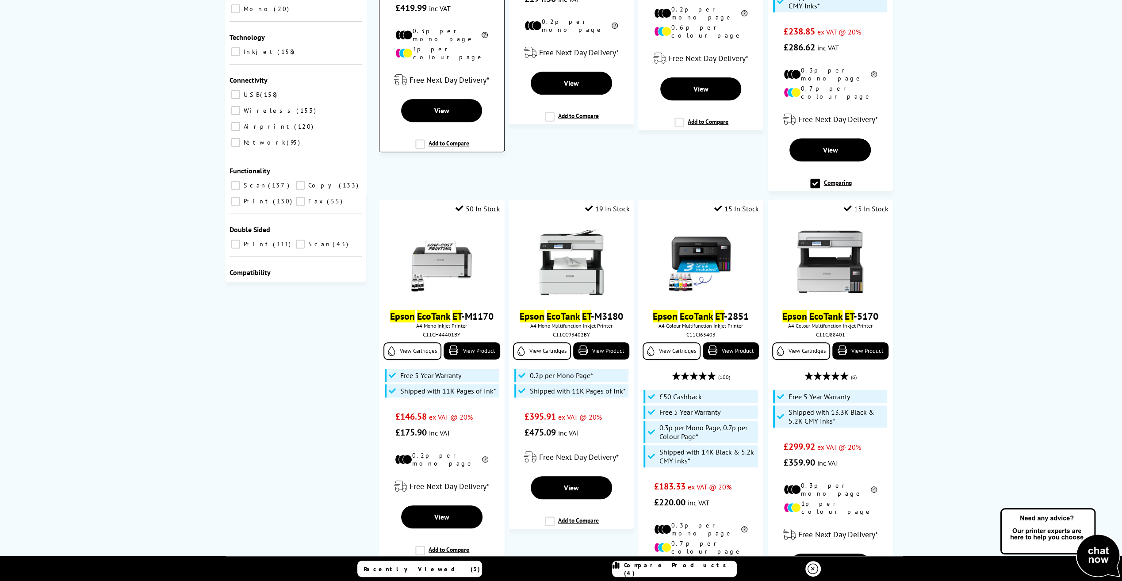
scroll to position [487, 0]
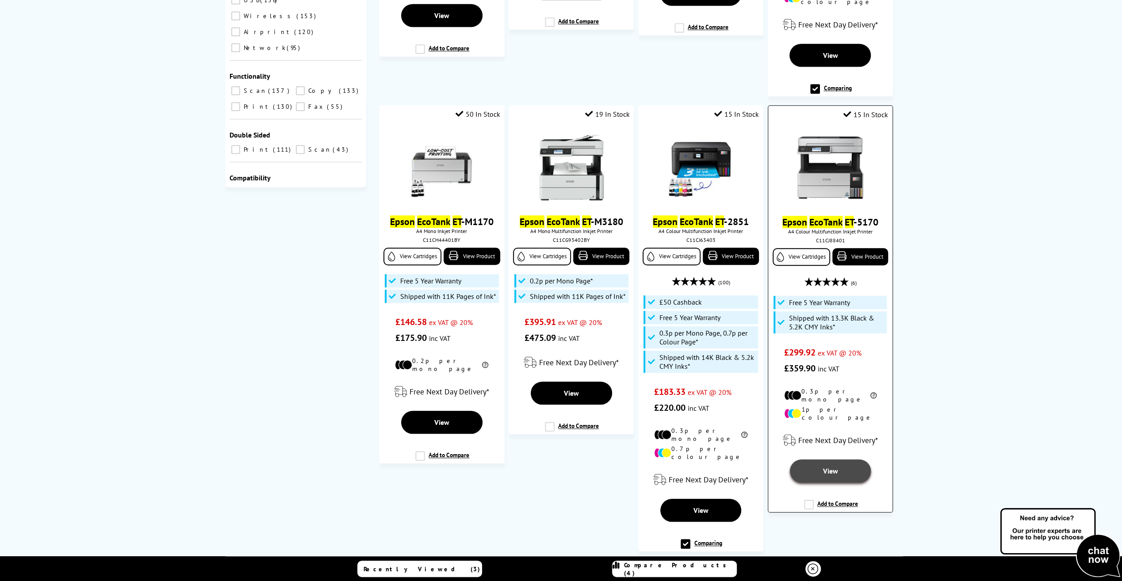
click at [832, 467] on span "View" at bounding box center [830, 471] width 15 height 9
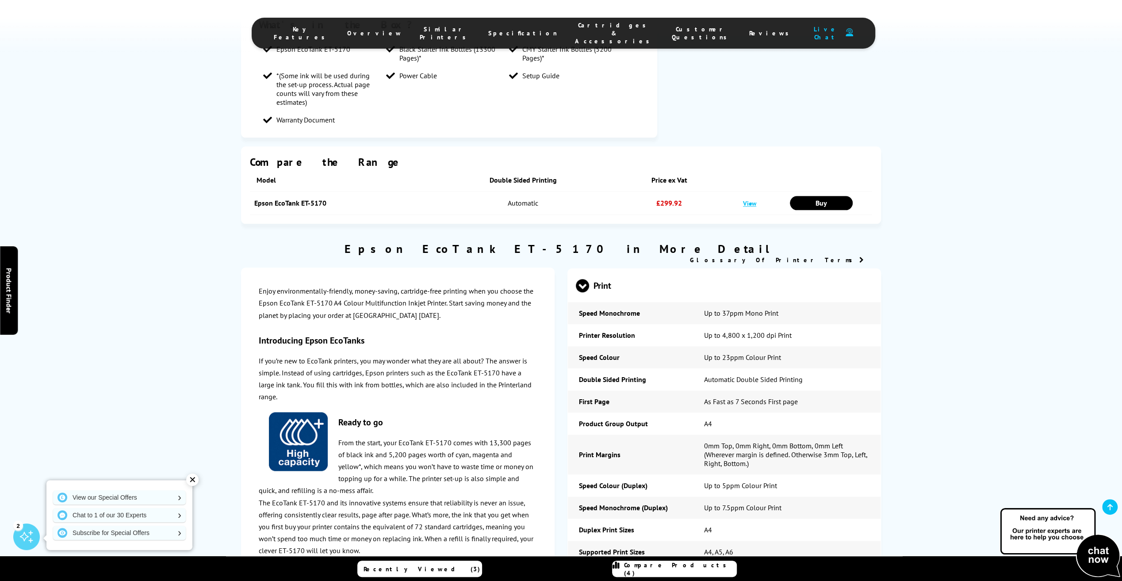
scroll to position [973, 0]
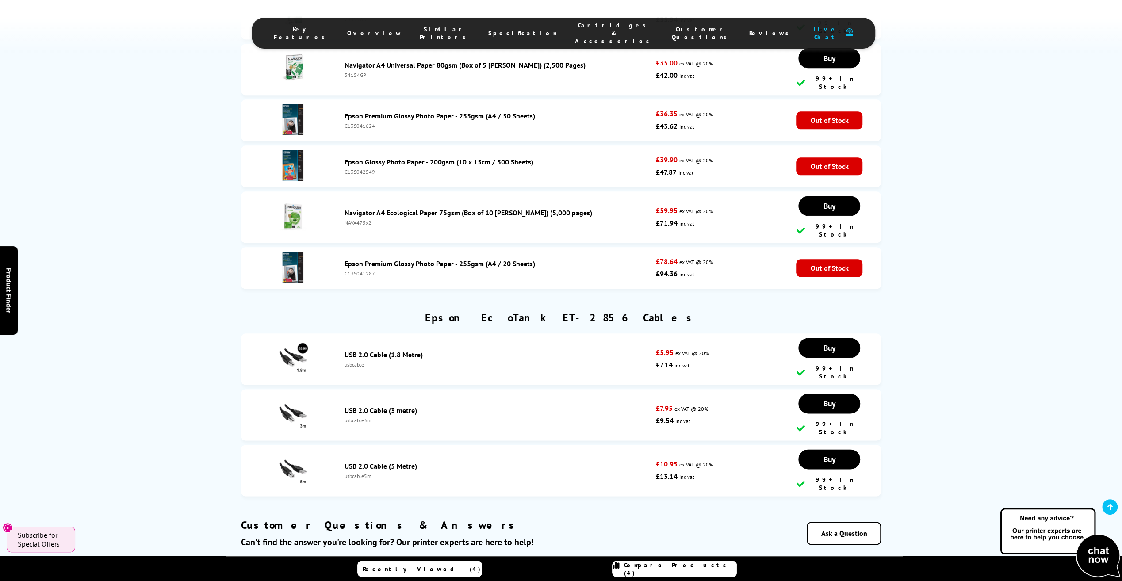
scroll to position [4468, 0]
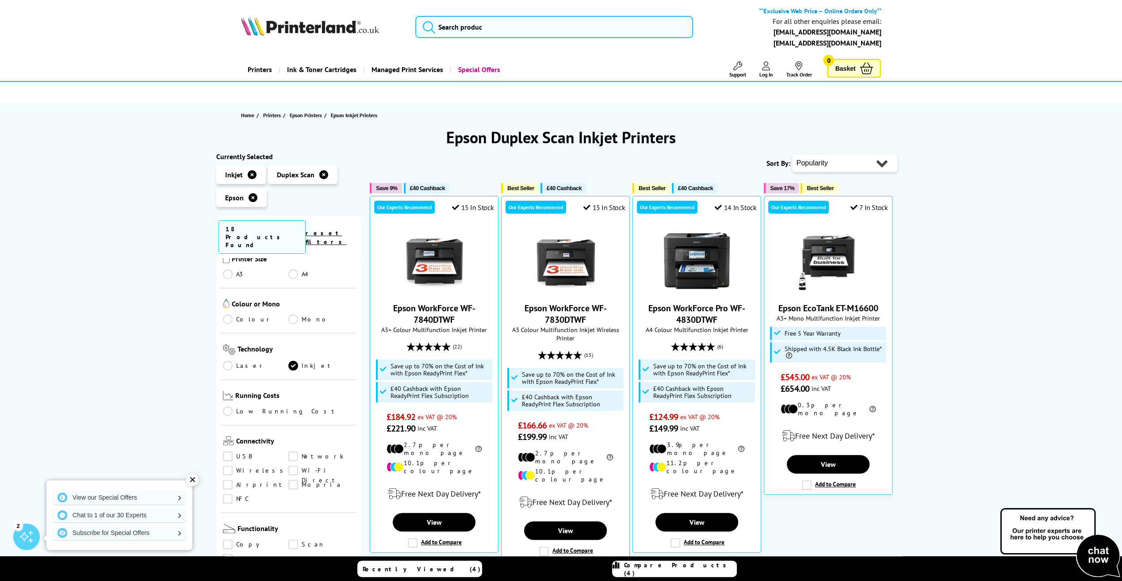
click at [680, 567] on span "Compare Products (4)" at bounding box center [680, 569] width 112 height 16
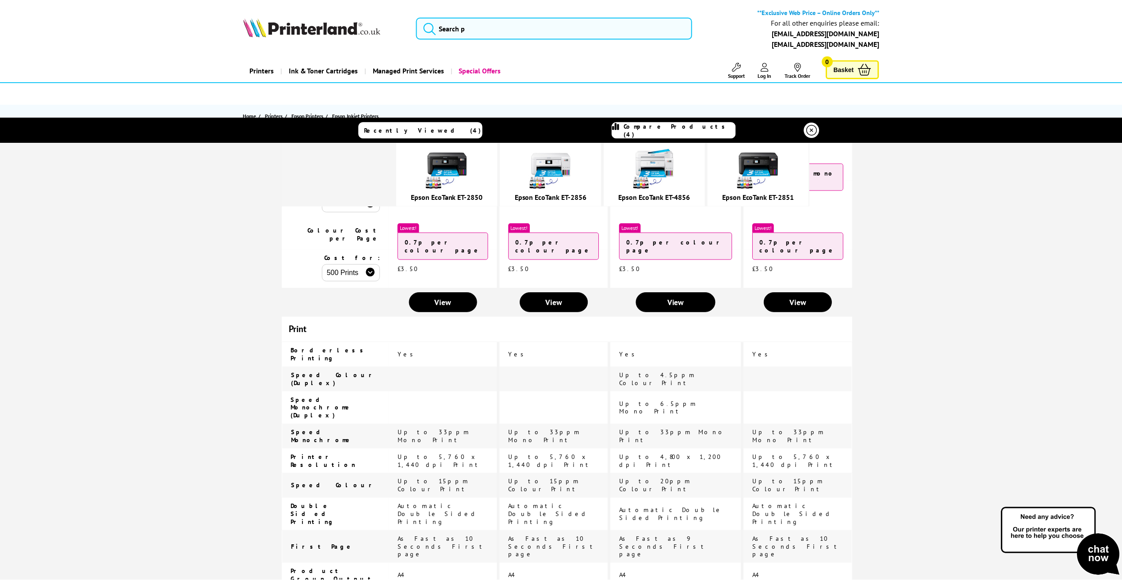
scroll to position [265, 0]
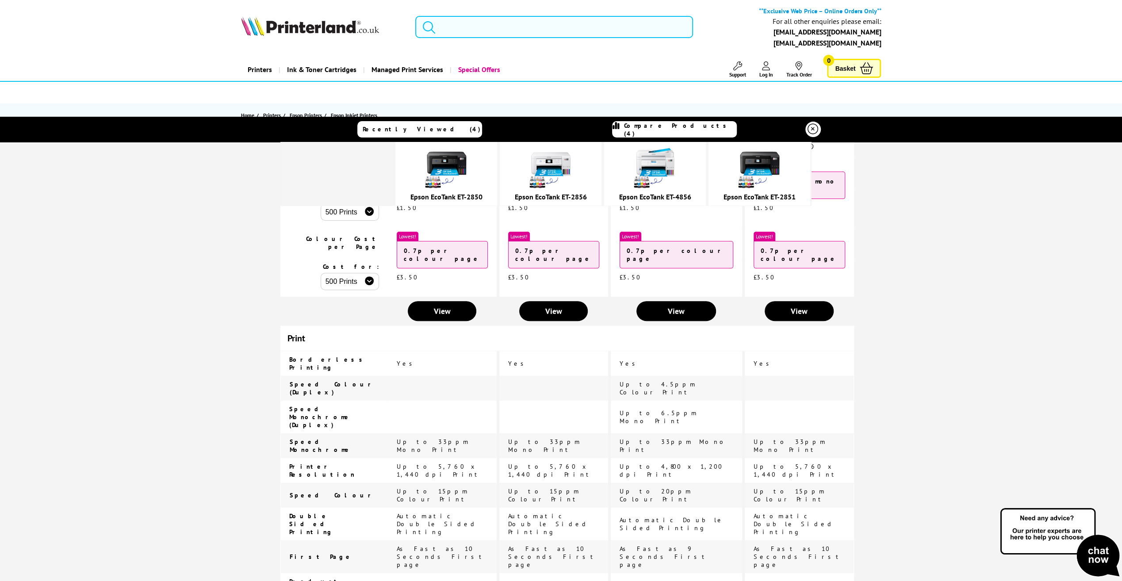
click at [457, 27] on input "search" at bounding box center [554, 27] width 278 height 22
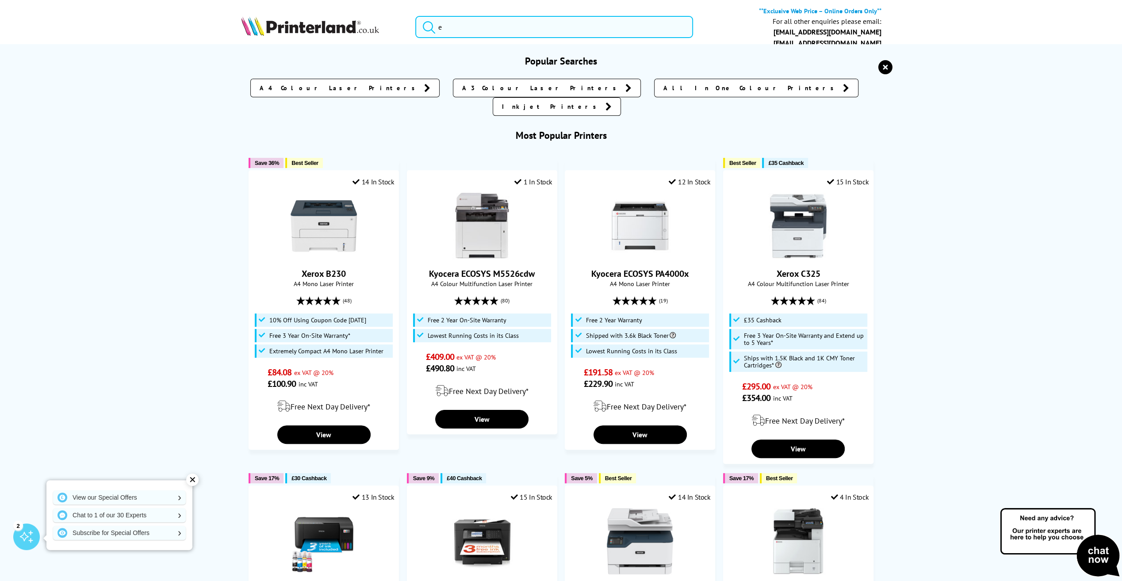
scroll to position [0, 0]
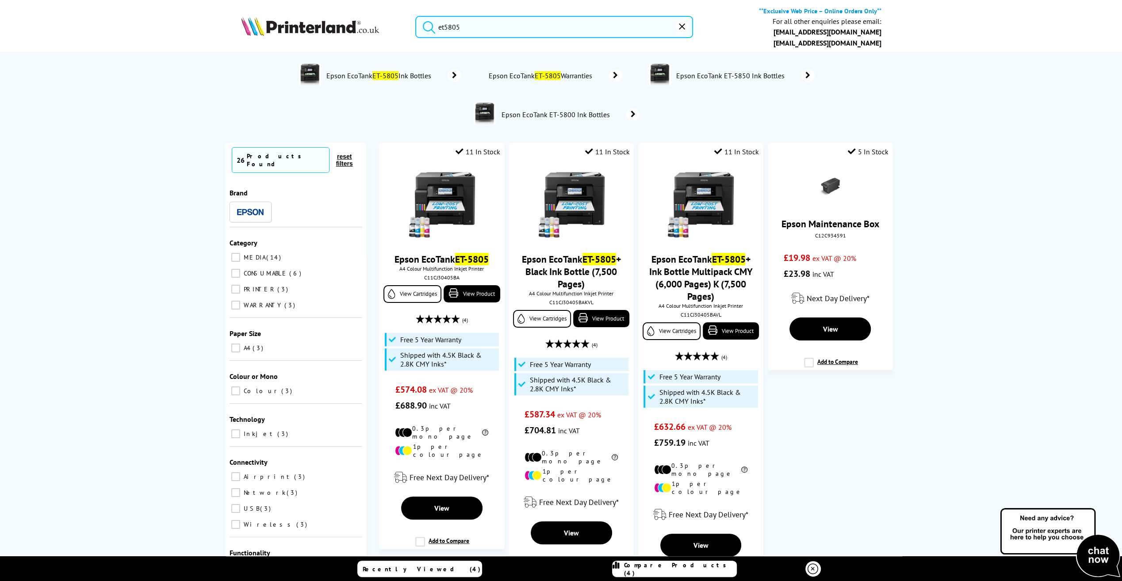
type input "et5805"
click at [669, 568] on span "Compare Products (4)" at bounding box center [680, 569] width 112 height 16
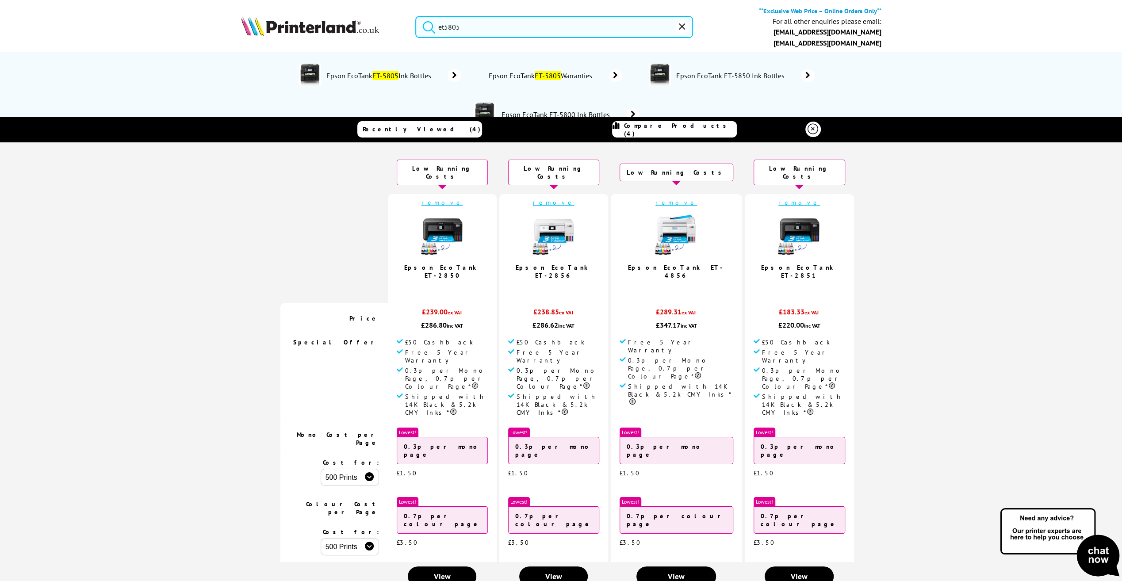
drag, startPoint x: 464, startPoint y: 25, endPoint x: 412, endPoint y: 18, distance: 51.8
click at [412, 18] on div "et5805" at bounding box center [548, 27] width 289 height 22
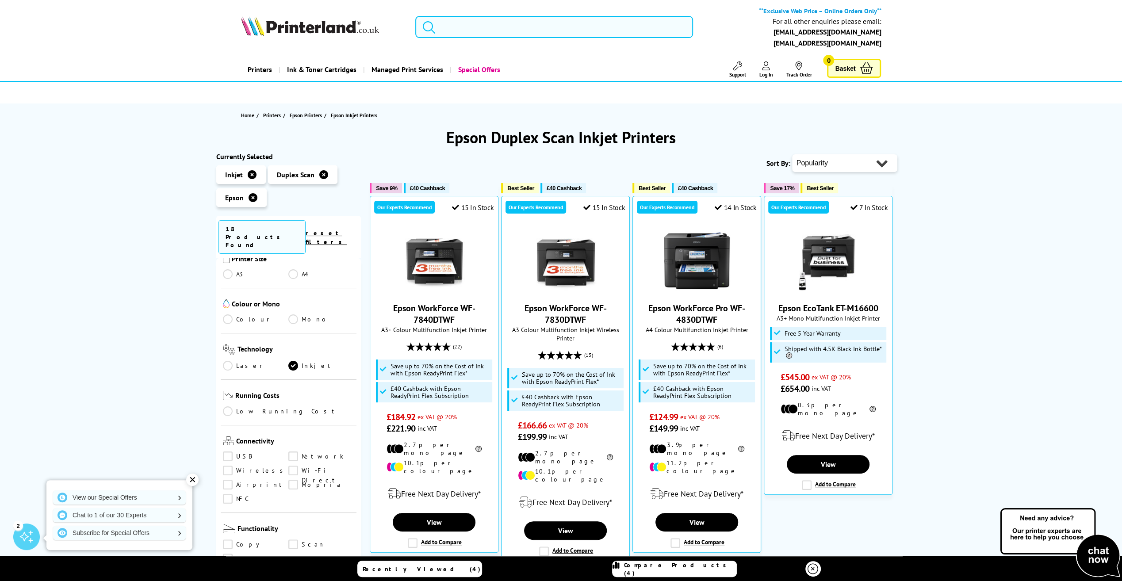
click at [449, 28] on input "search" at bounding box center [554, 27] width 278 height 22
click at [458, 25] on input "search" at bounding box center [554, 27] width 278 height 22
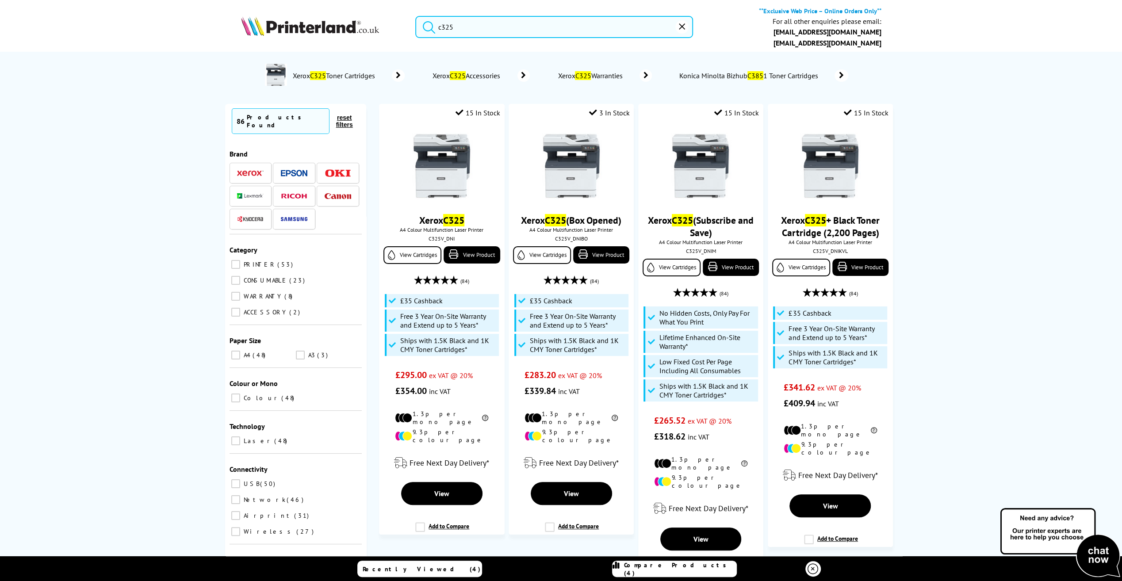
drag, startPoint x: 442, startPoint y: 27, endPoint x: 465, endPoint y: 27, distance: 22.6
click at [465, 27] on input "c325" at bounding box center [554, 27] width 278 height 22
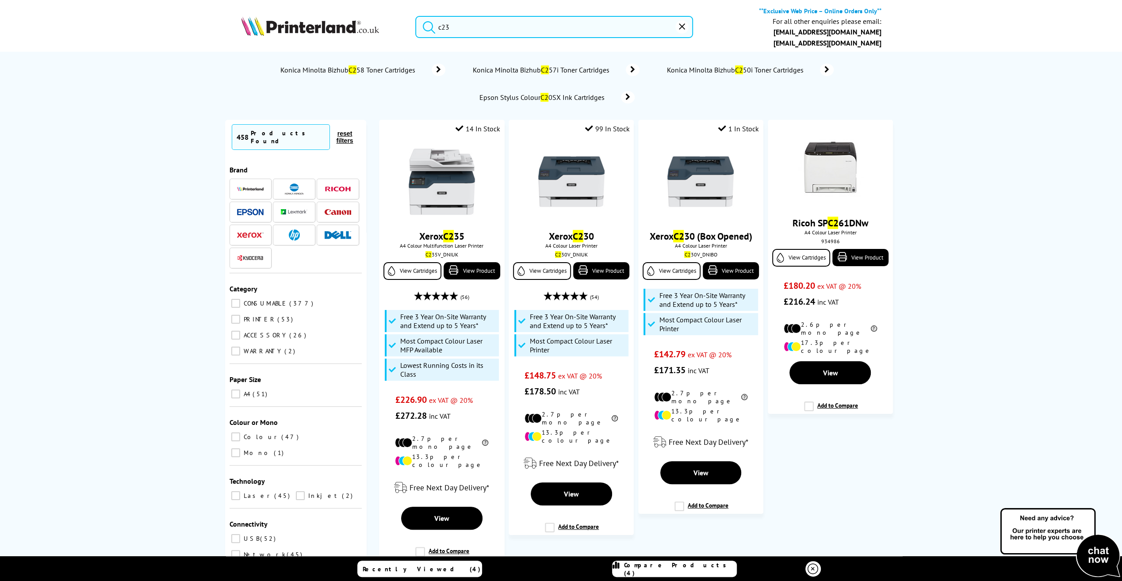
type input "c235"
